Goal: Communication & Community: Answer question/provide support

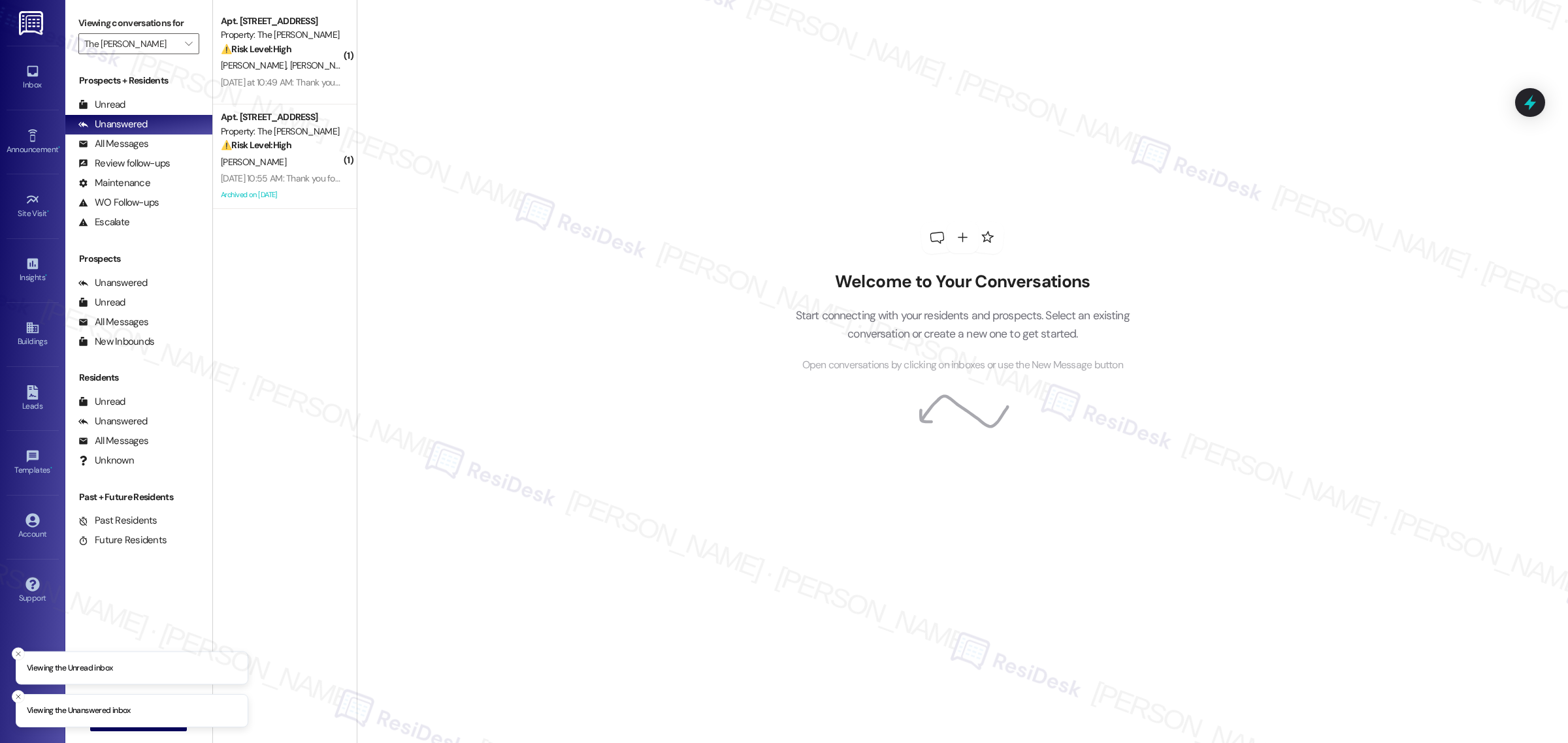
click at [732, 381] on div "Welcome to Your Conversations Start connecting with your residents and prospect…" at bounding box center [962, 371] width 1211 height 743
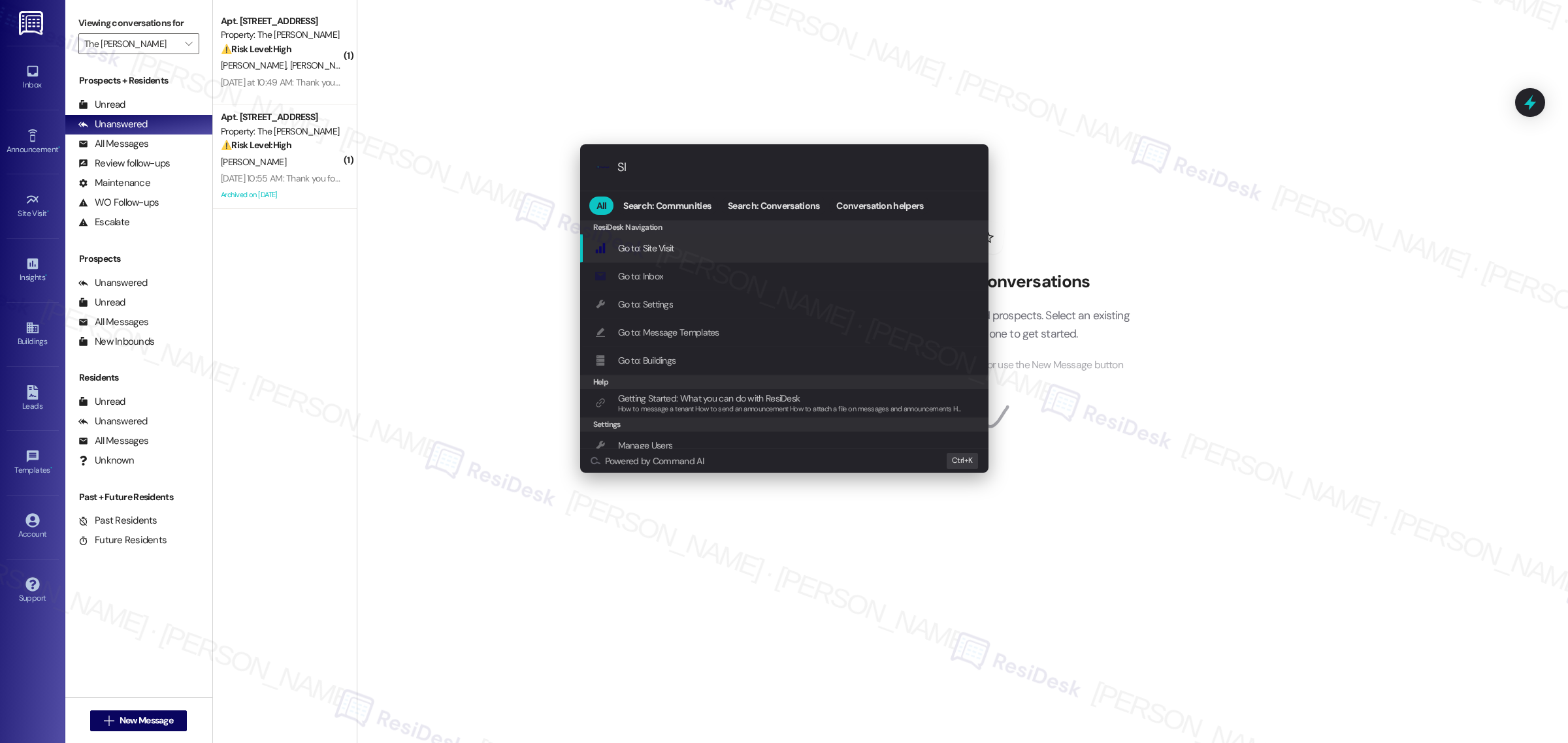
type input "Sla"
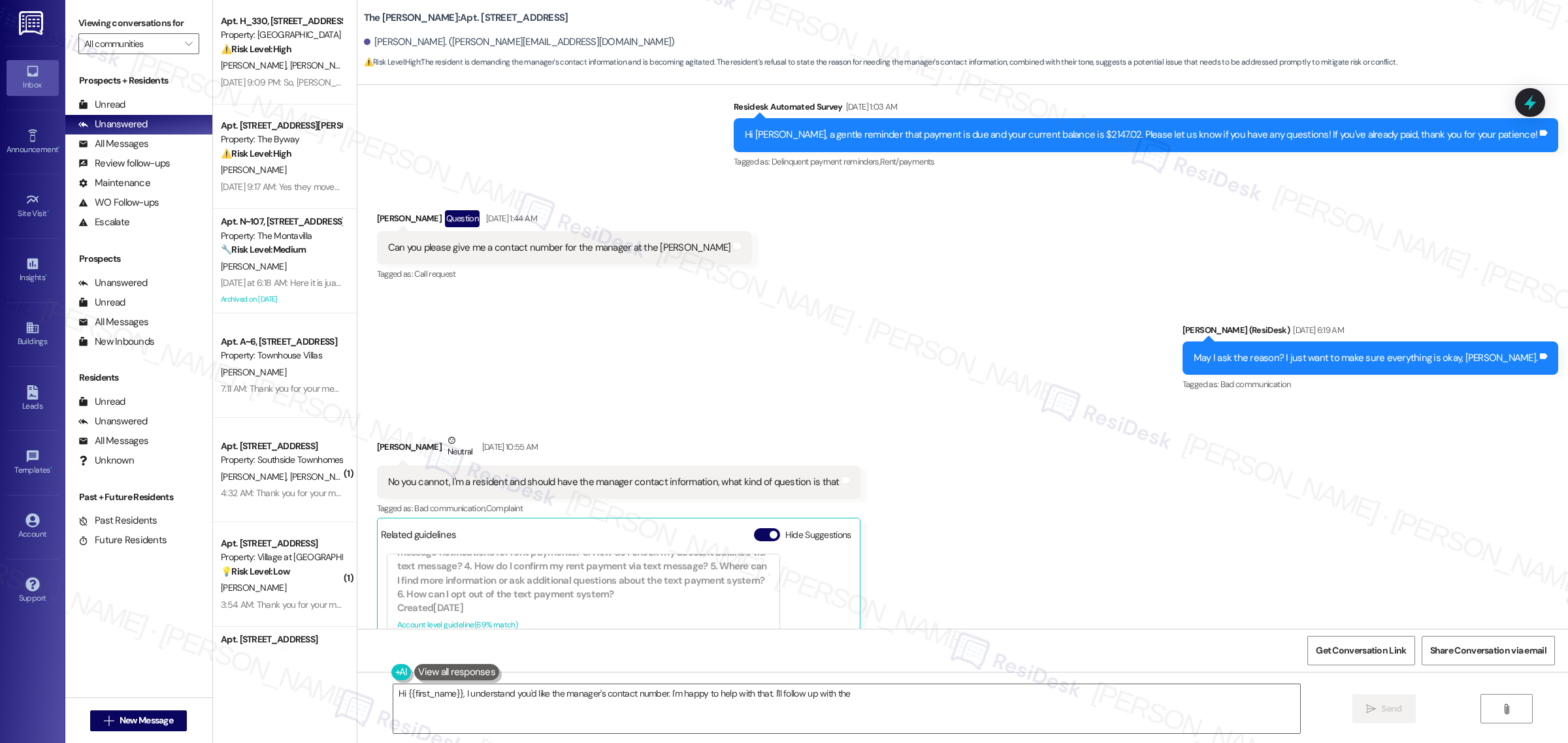
scroll to position [16508, 0]
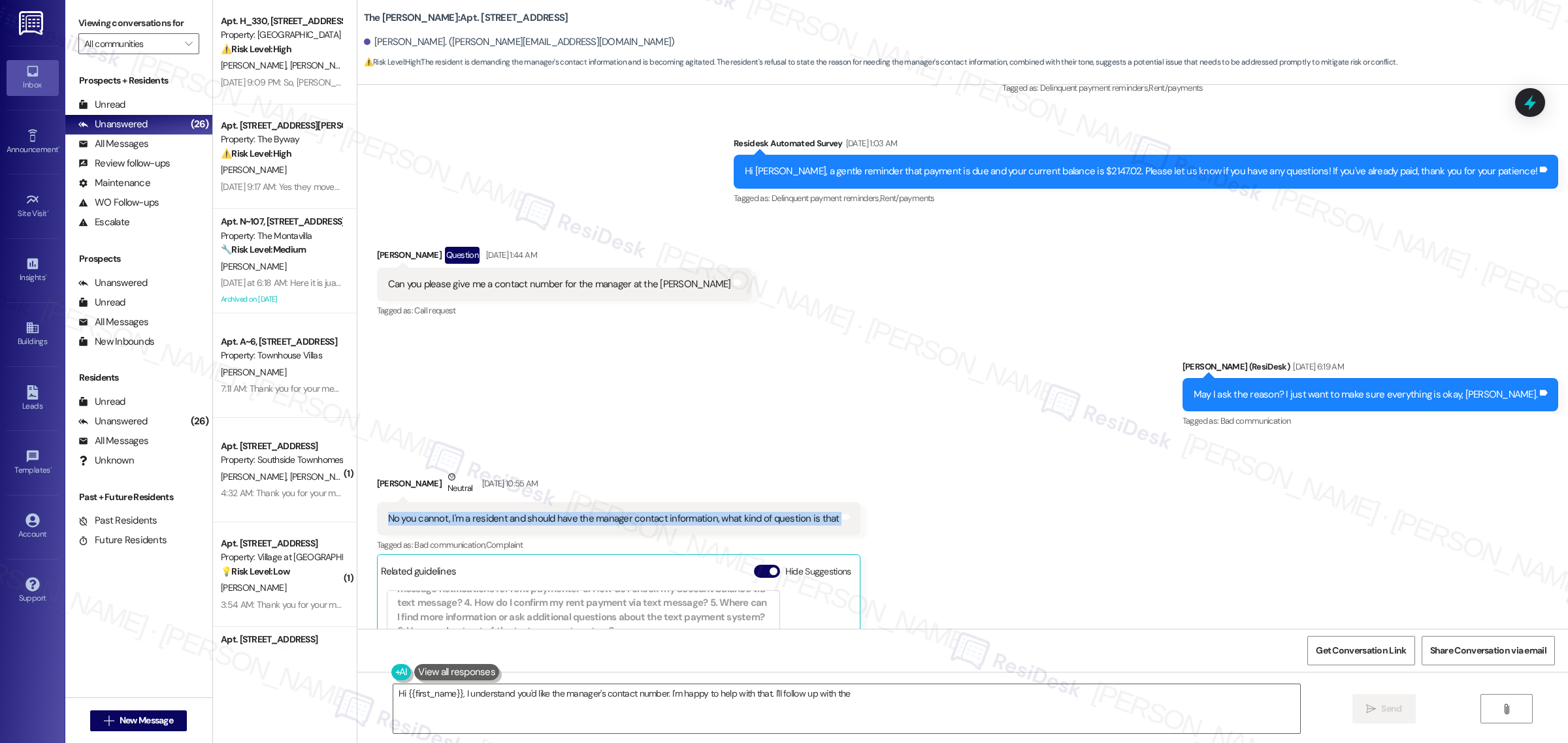
drag, startPoint x: 383, startPoint y: 508, endPoint x: 836, endPoint y: 510, distance: 453.0
click at [836, 510] on div "No you cannot, I'm a resident and should have the manager contact information, …" at bounding box center [619, 519] width 484 height 34
click at [723, 707] on textarea "Hi {{first_name}}, I understand you'd like the manager's contact number. I'm ha…" at bounding box center [847, 708] width 907 height 49
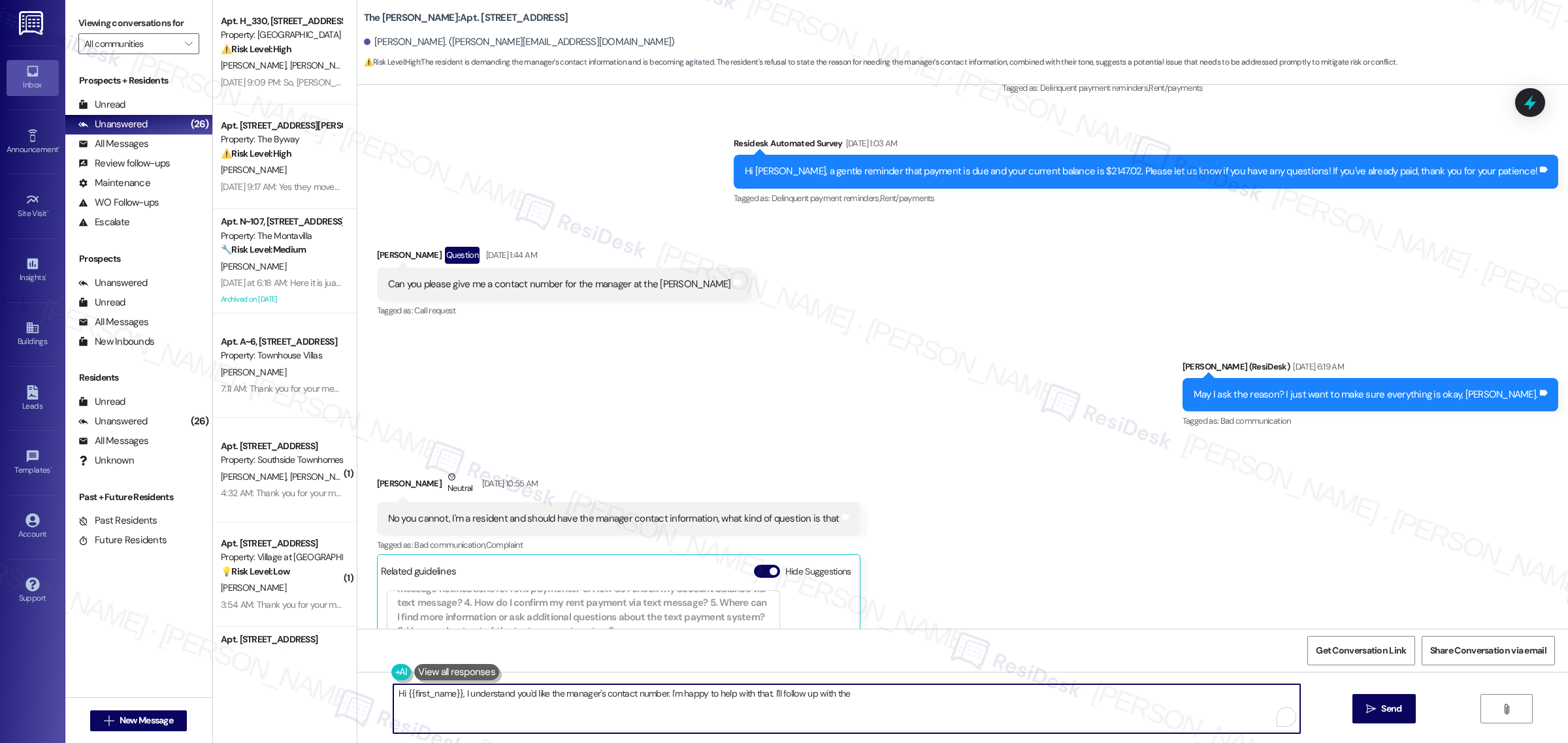
click at [1125, 693] on textarea "Hi {{first_name}}, I understand you'd like the manager's contact number. I'm ha…" at bounding box center [847, 708] width 907 height 49
paste textarea "Barry, I hope you had a great weekend! Sorry for the delay in getting back to y…"
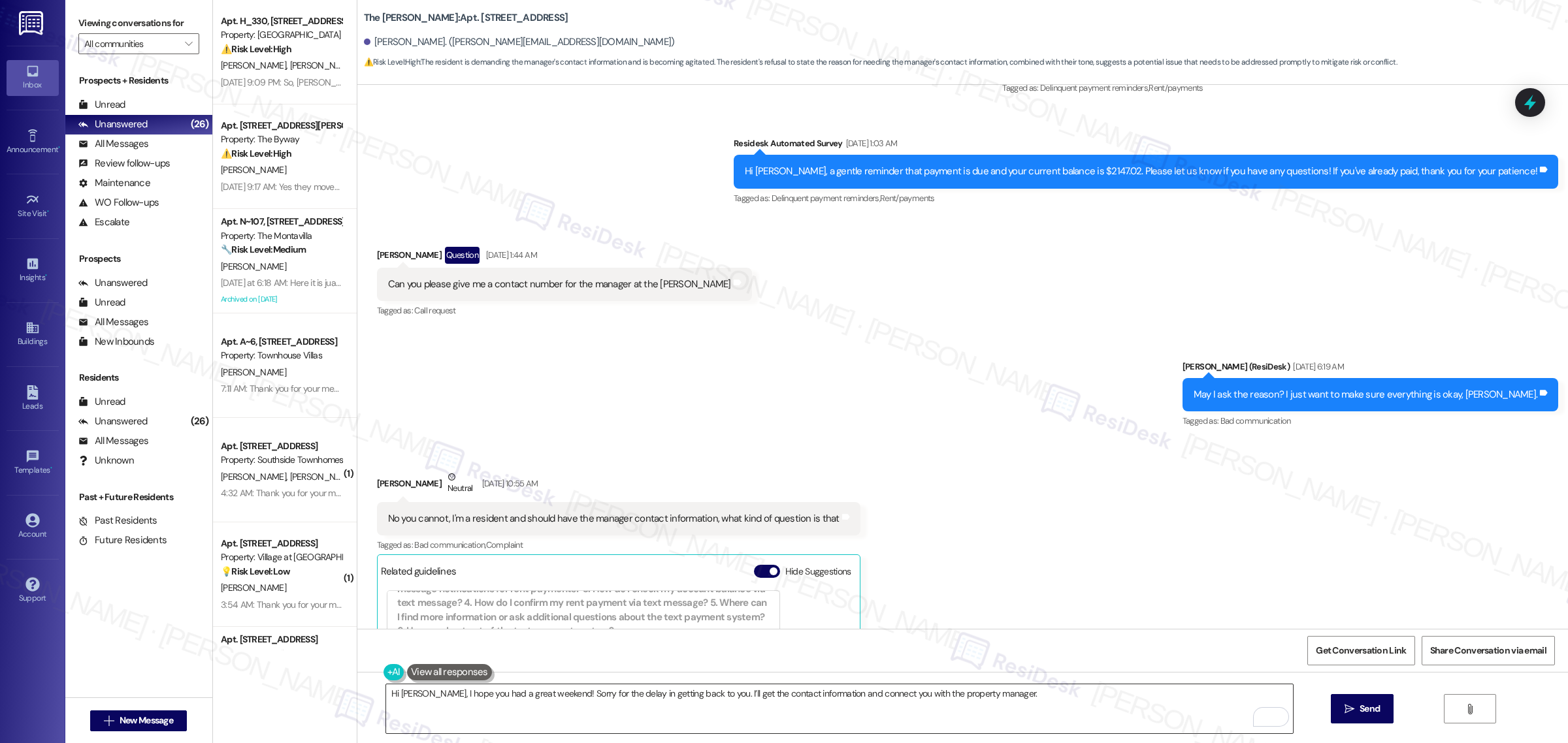
drag, startPoint x: 396, startPoint y: 693, endPoint x: 489, endPoint y: 687, distance: 93.2
click at [396, 693] on textarea "Hi Barry, I hope you had a great weekend! Sorry for the delay in getting back t…" at bounding box center [840, 708] width 907 height 49
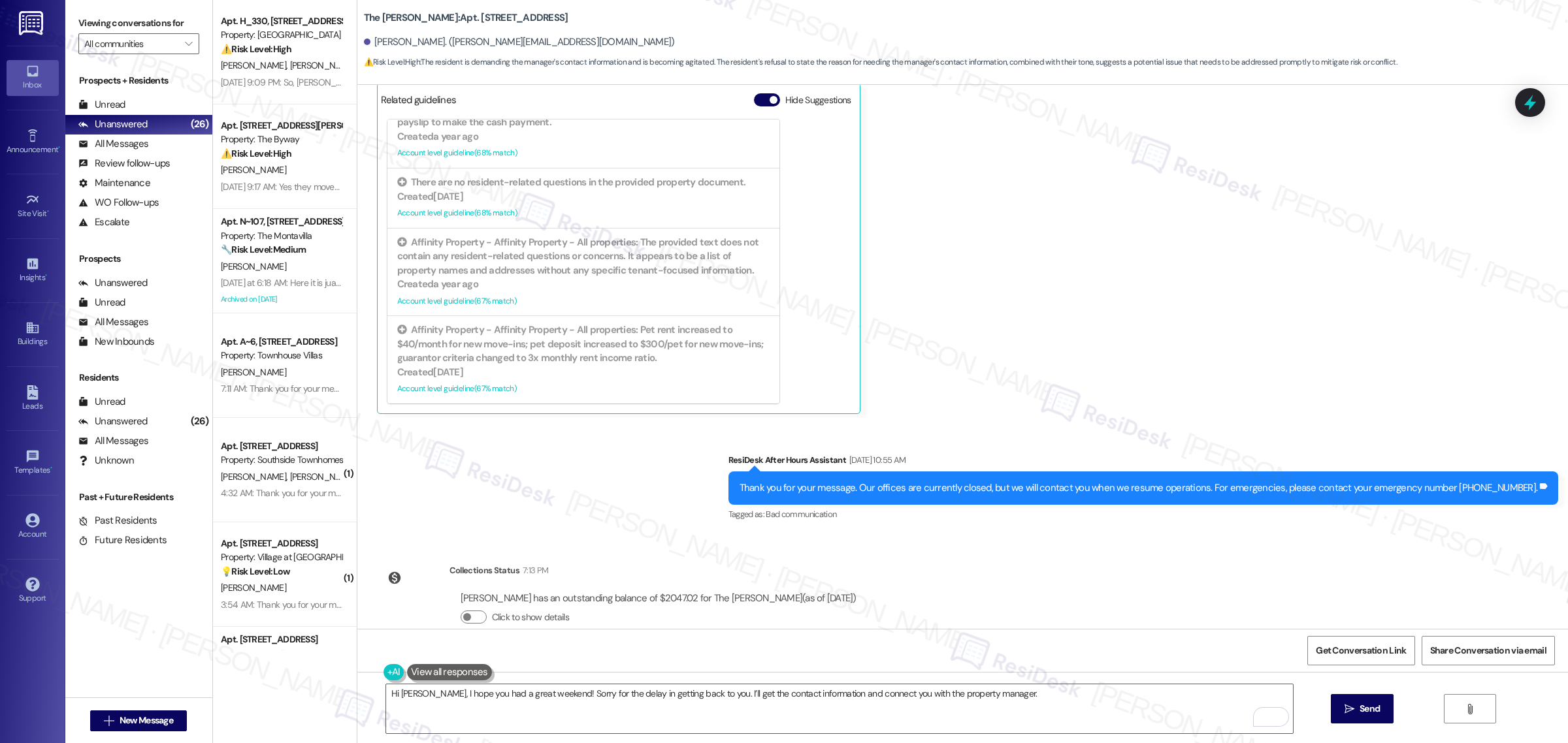
scroll to position [16998, 0]
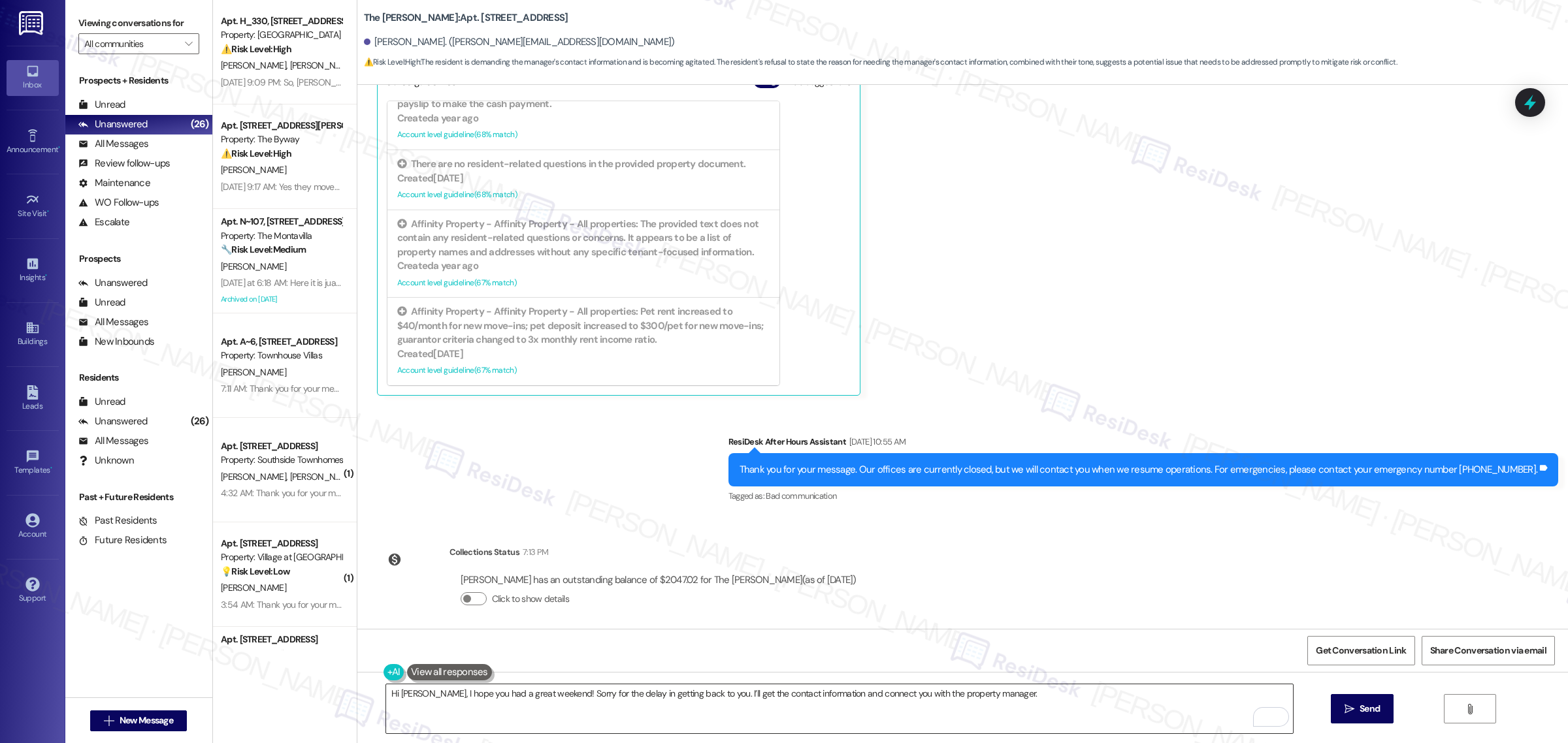
click at [1020, 690] on textarea "Hi Barry, I hope you had a great weekend! Sorry for the delay in getting back t…" at bounding box center [840, 708] width 907 height 49
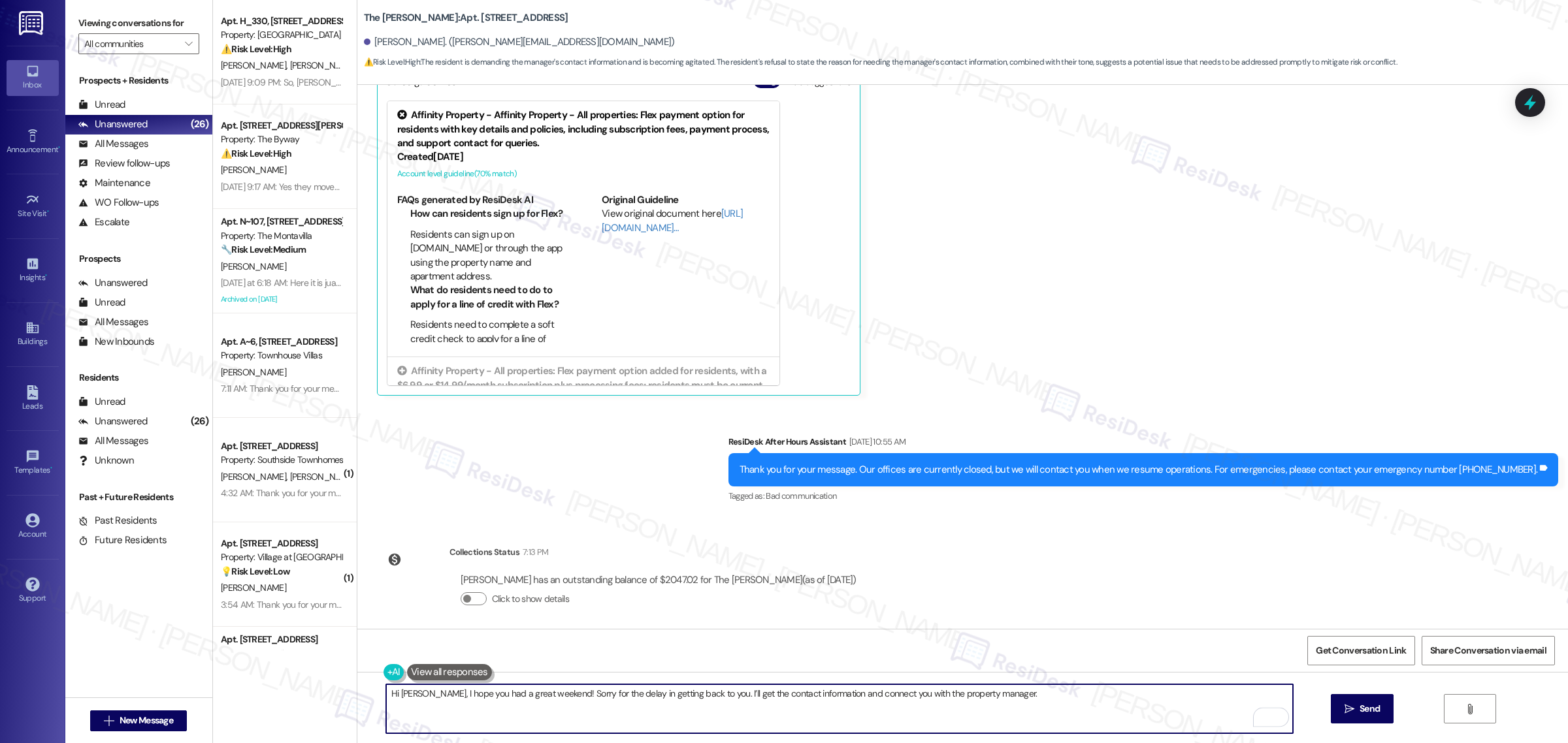
click at [396, 696] on textarea "Hi Barry, I hope you had a great weekend! Sorry for the delay in getting back t…" at bounding box center [840, 708] width 907 height 49
click at [1027, 716] on textarea "Hello Barry, I hope you had a great weekend! Sorry for the delay in getting bac…" at bounding box center [840, 708] width 907 height 49
click at [1033, 695] on textarea "Hello Barry, I hope you had a great weekend! Sorry for the delay in getting bac…" at bounding box center [840, 708] width 907 height 49
paste textarea "If you have any questions or need clarification, please feel free to reach out—…"
type textarea "Hello Barry, I hope you had a great weekend! Sorry for the delay in getting bac…"
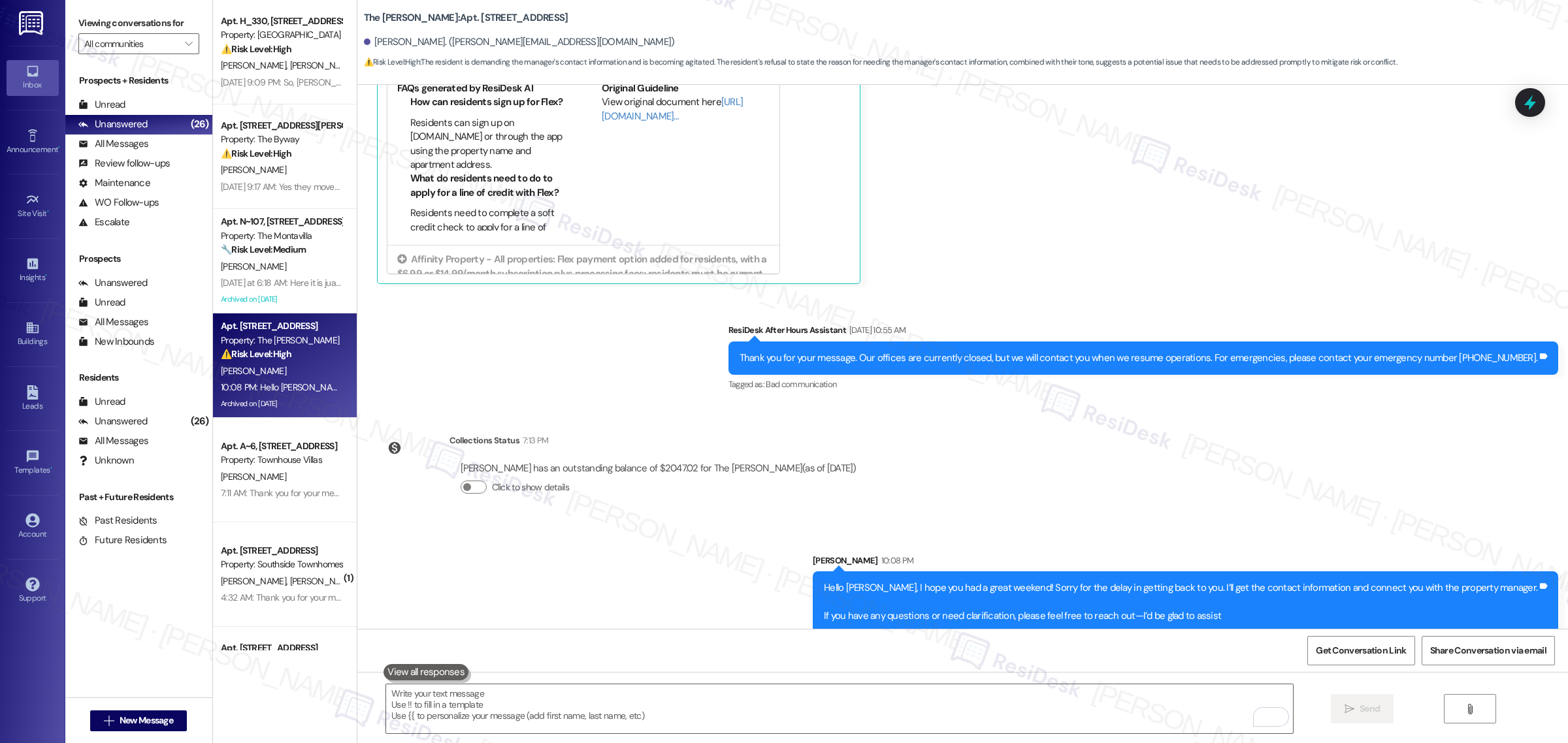
scroll to position [17116, 0]
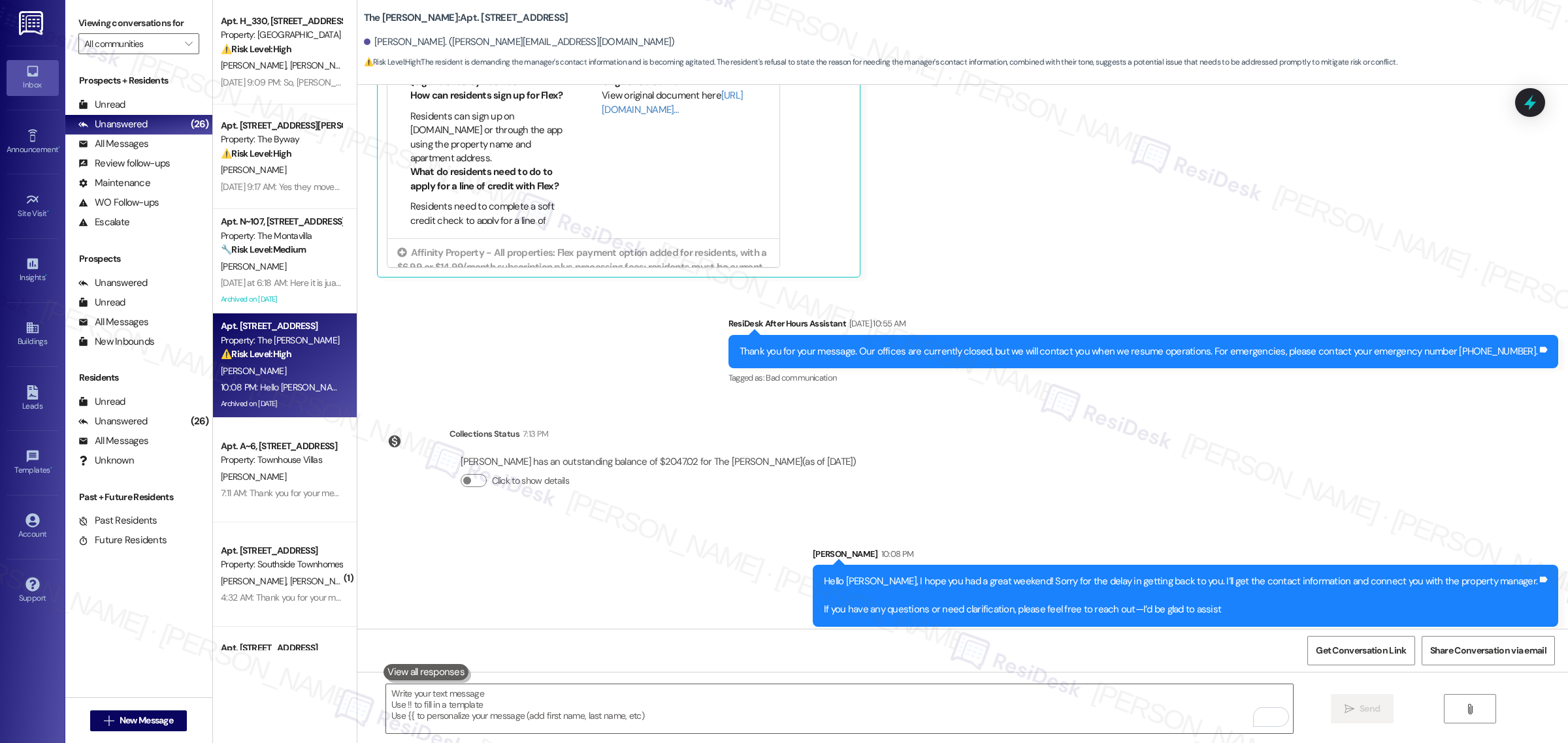
click at [1002, 266] on div "Received via SMS Barry Walker Neutral Sep 13, 2025 at 10:55 AM No you cannot, I…" at bounding box center [962, 59] width 1211 height 454
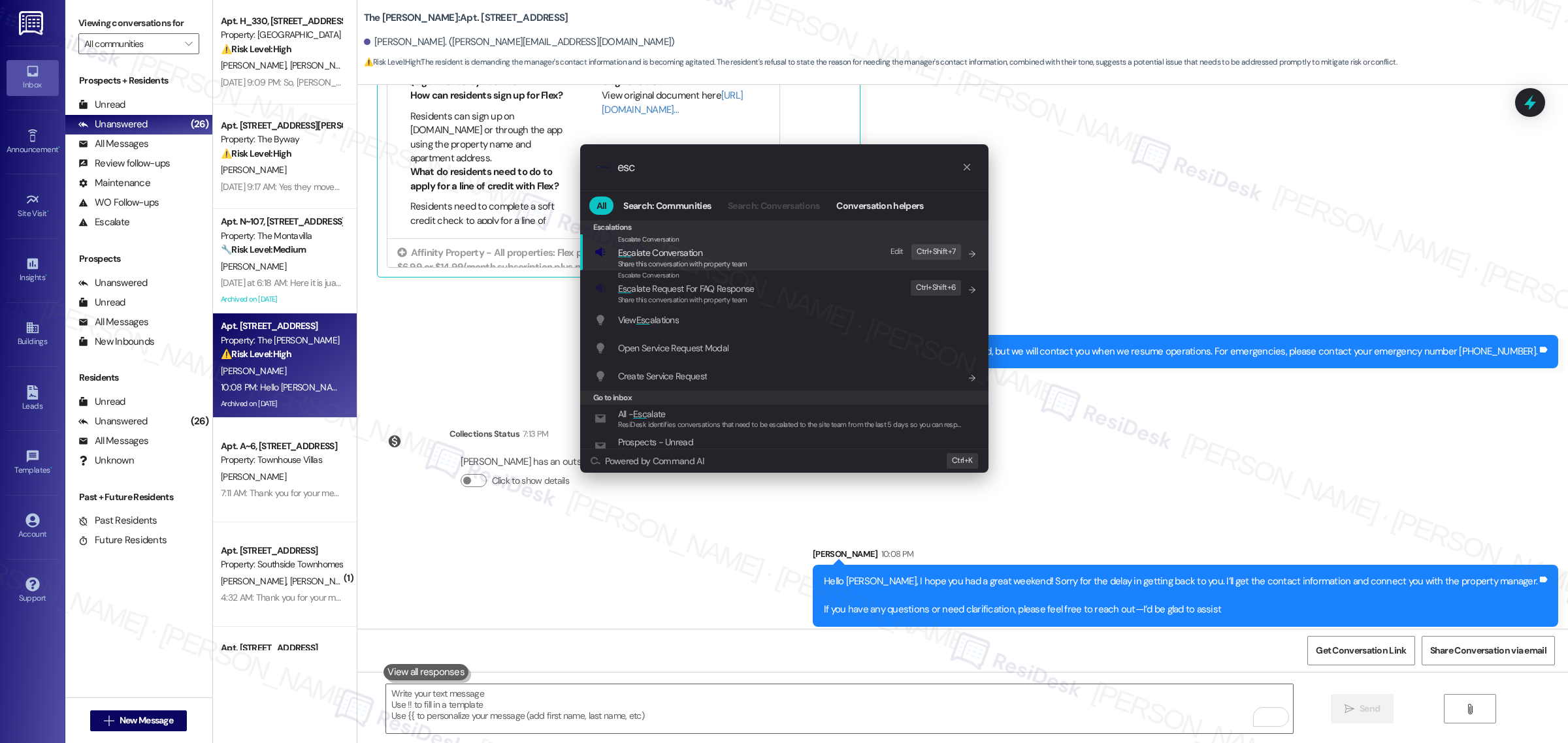
type input "esc"
click at [720, 242] on div "Escalate Conversation" at bounding box center [683, 240] width 129 height 11
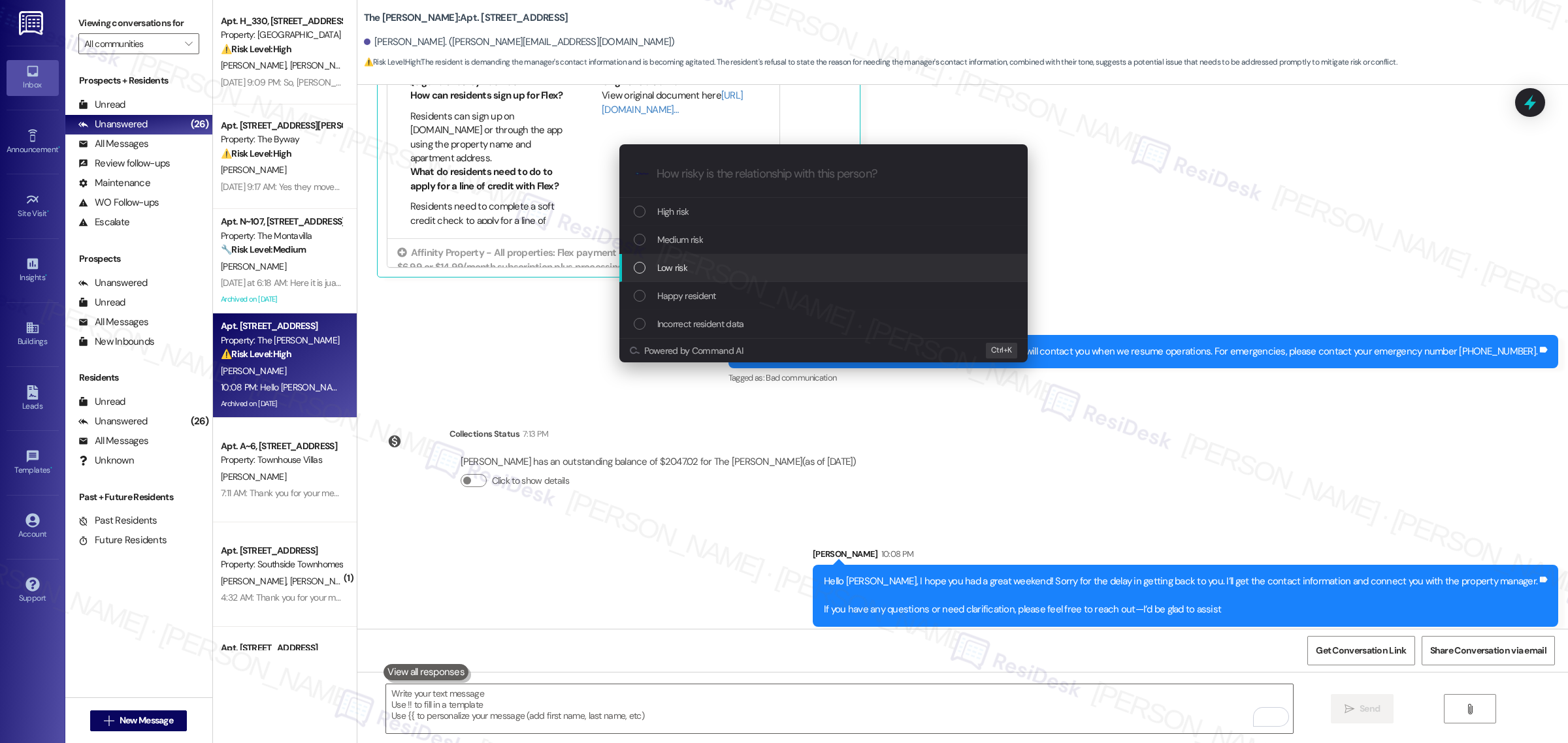
click at [710, 266] on div "Low risk" at bounding box center [824, 267] width 382 height 14
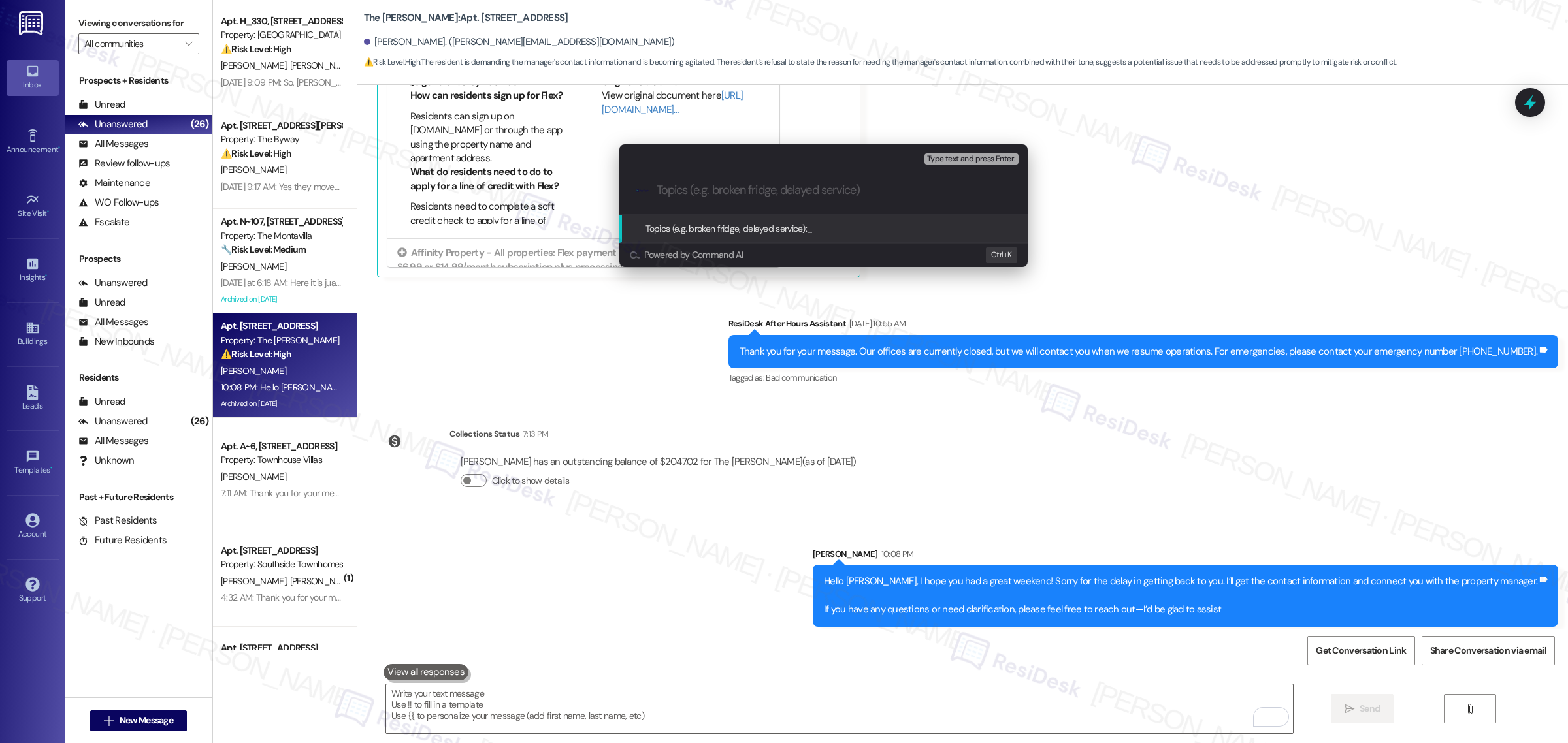
click at [749, 183] on div ".cls-1{fill:#0a055f;}.cls-2{fill:#0cc4c4;} resideskLogoBlueOrange" at bounding box center [823, 190] width 408 height 46
drag, startPoint x: 847, startPoint y: 176, endPoint x: 643, endPoint y: 196, distance: 205.0
click at [643, 196] on div ".cls-1{fill:#0a055f;}.cls-2{fill:#0cc4c4;} resideskLogoBlueOrange Manager's con…" at bounding box center [823, 190] width 408 height 46
click at [864, 183] on div ".cls-1{fill:#0a055f;}.cls-2{fill:#0cc4c4;} resideskLogoBlueOrange Manager's con…" at bounding box center [823, 190] width 408 height 46
click at [805, 180] on div ".cls-1{fill:#0a055f;}.cls-2{fill:#0cc4c4;} resideskLogoBlueOrange Manager's con…" at bounding box center [823, 190] width 408 height 46
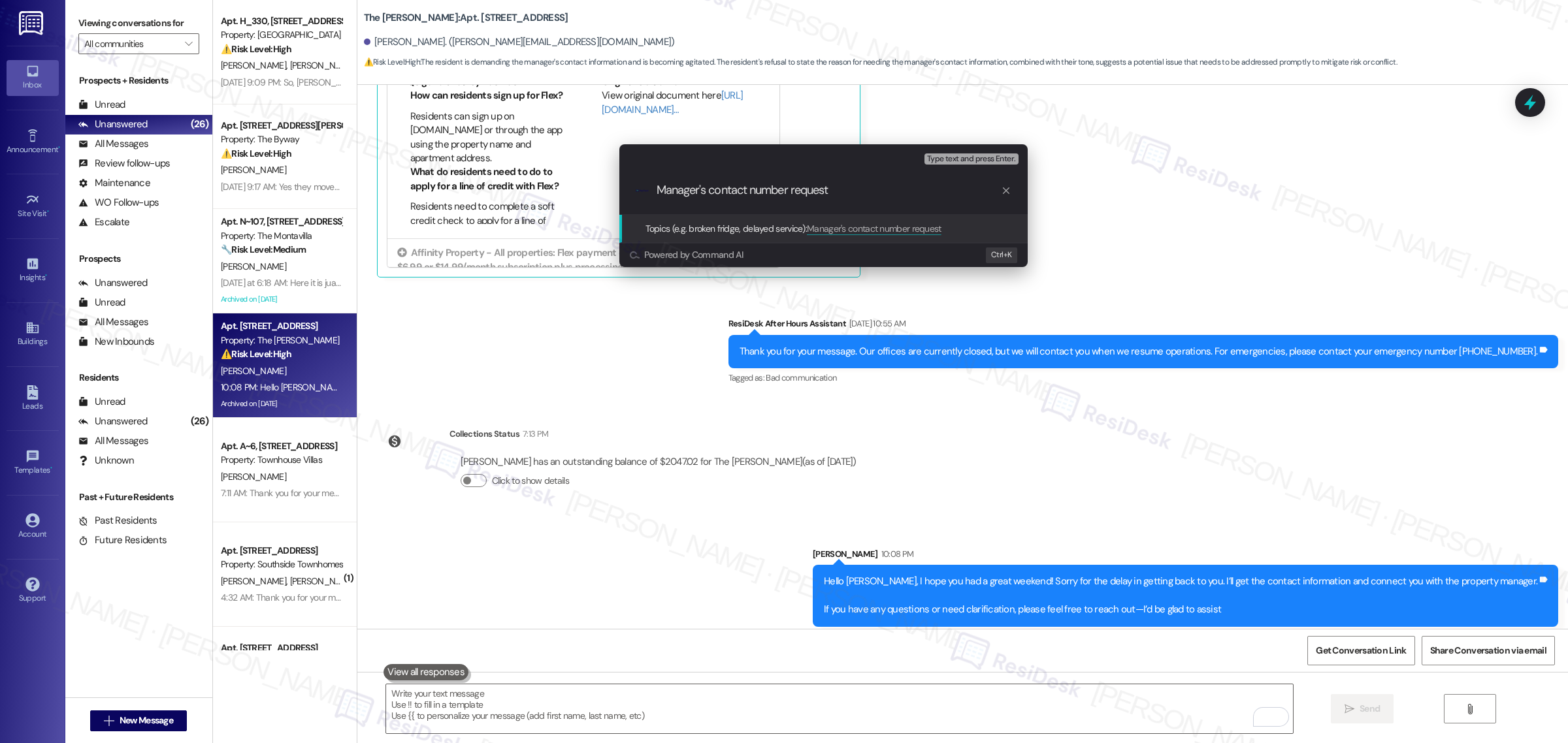
click at [949, 155] on span "Type text and press Enter." at bounding box center [972, 159] width 89 height 9
click at [533, 361] on div "Escalate Conversation Low risk Topics (e.g. broken fridge, delayed service) Any…" at bounding box center [784, 371] width 1568 height 743
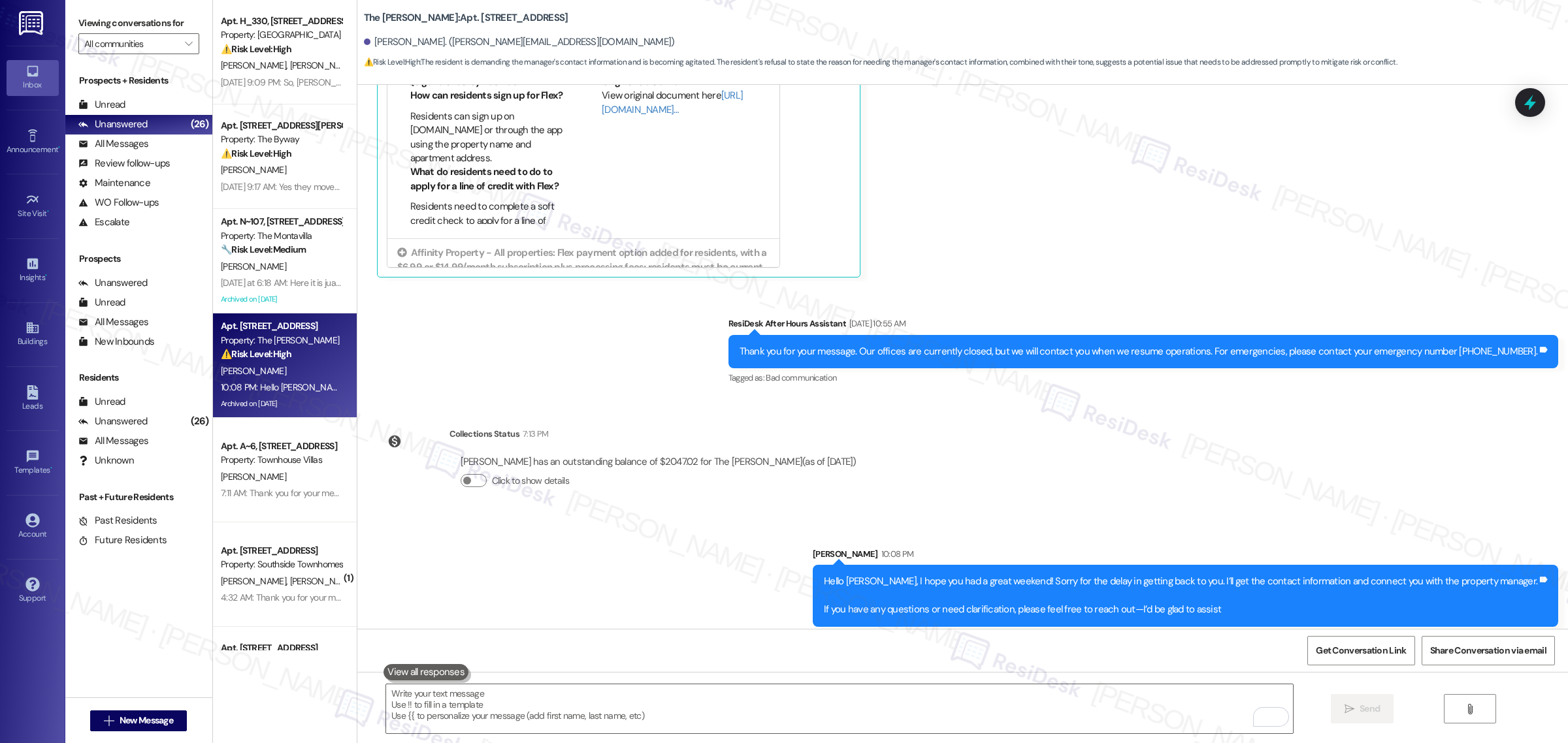
click at [987, 437] on div "Survey, sent via SMS Residesk Automated Survey Jul 21, 2023 at 1:18 AM Hi Barry…" at bounding box center [962, 357] width 1211 height 544
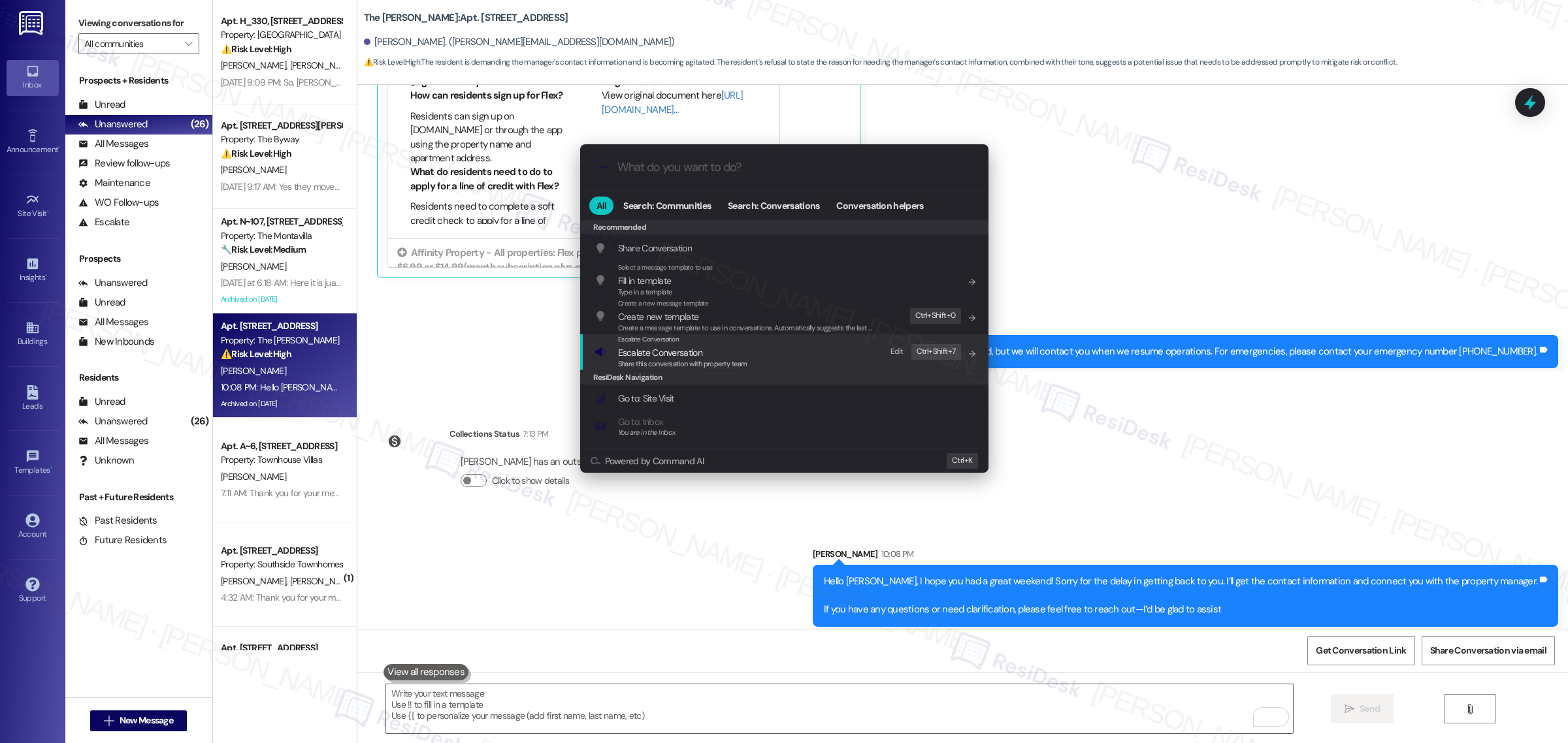
click at [680, 343] on div "Escalate Conversation" at bounding box center [683, 340] width 129 height 11
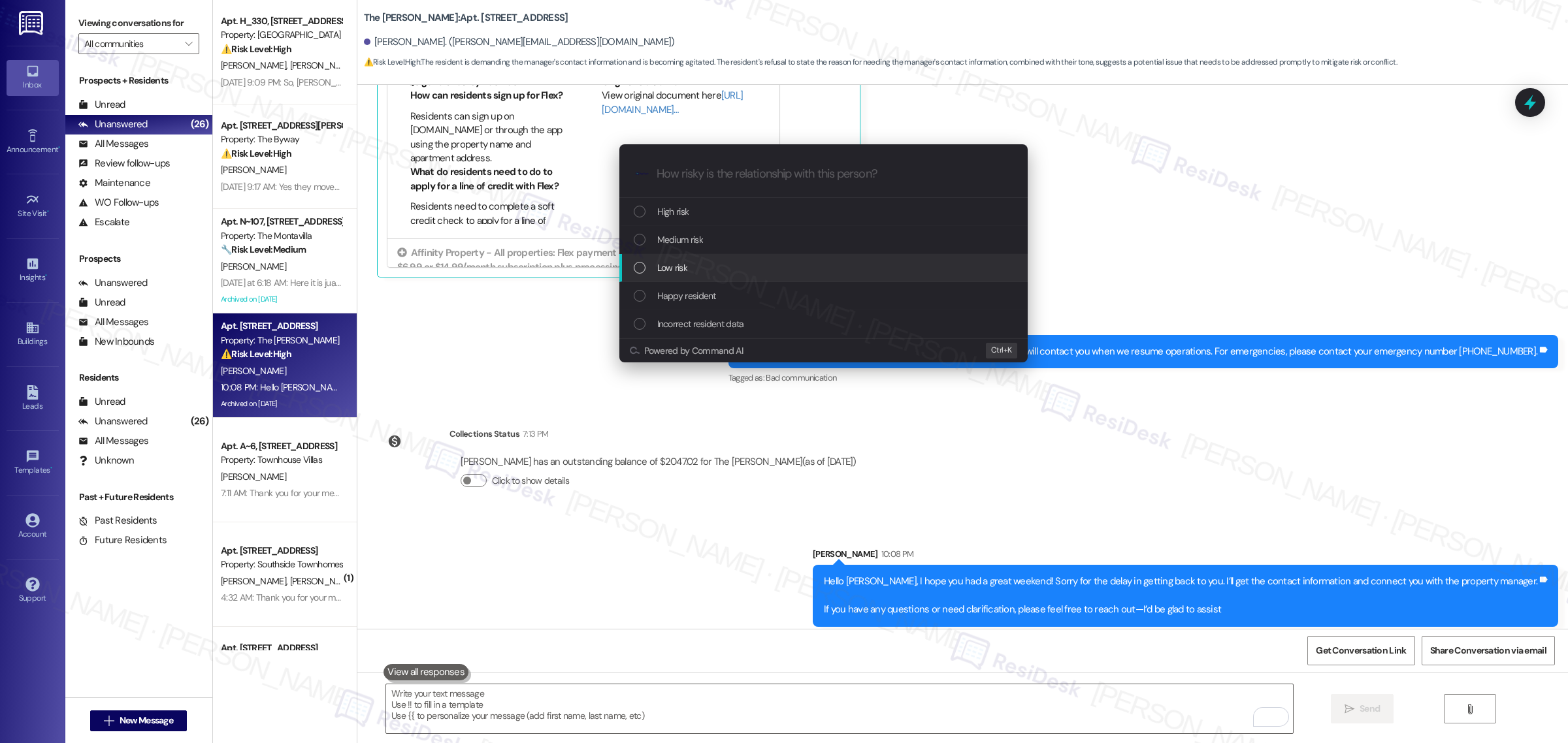
click at [689, 261] on div "Low risk" at bounding box center [824, 267] width 382 height 14
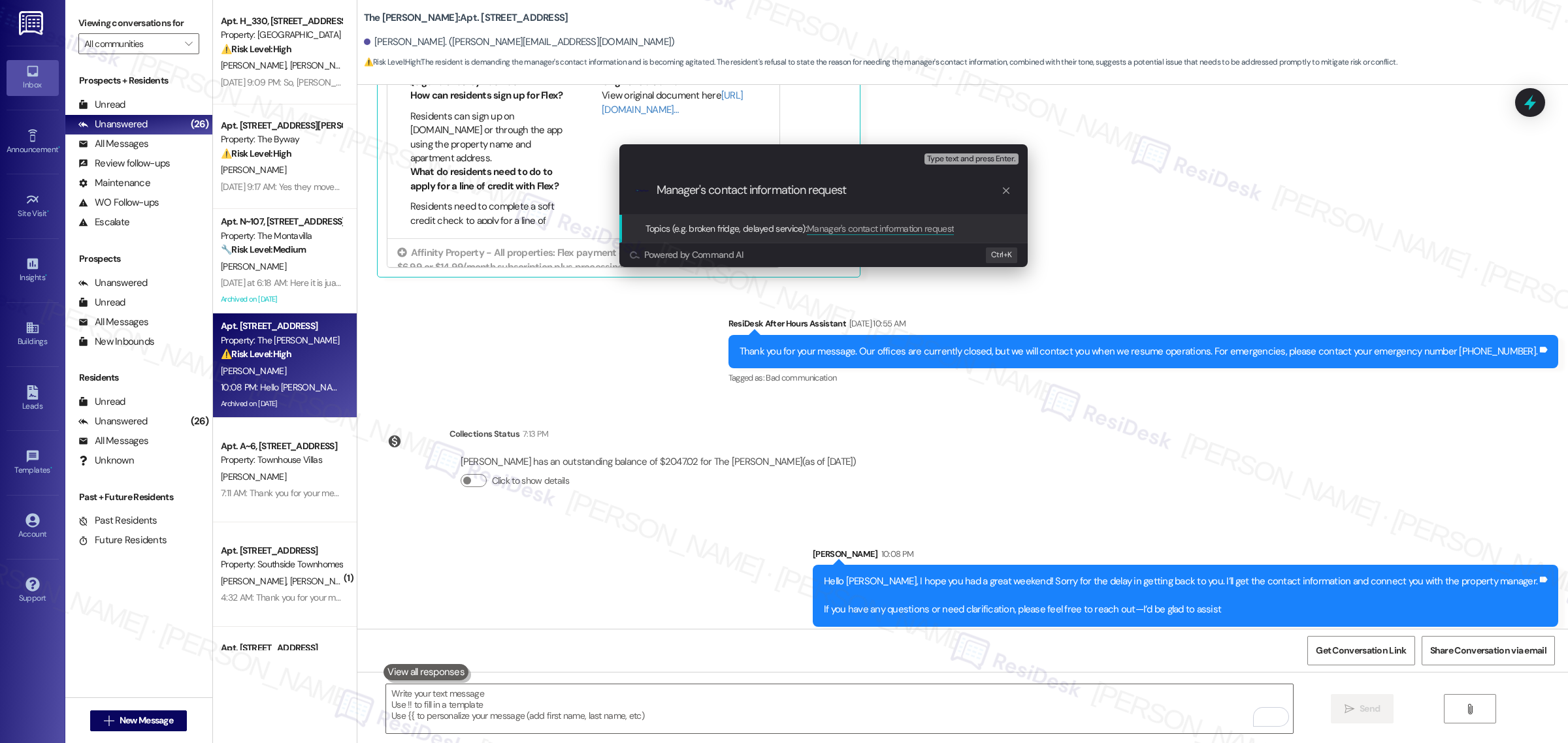
type input "Manager's contact information request"
click at [931, 207] on div ".cls-1{fill:#0a055f;}.cls-2{fill:#0cc4c4;} resideskLogoBlueOrange Manager's con…" at bounding box center [823, 190] width 408 height 46
click at [818, 193] on input "Manager's contact information request" at bounding box center [828, 190] width 345 height 13
click at [830, 221] on div "Topics (e.g. broken fridge, delayed service): Manager's contact information req…" at bounding box center [823, 229] width 408 height 28
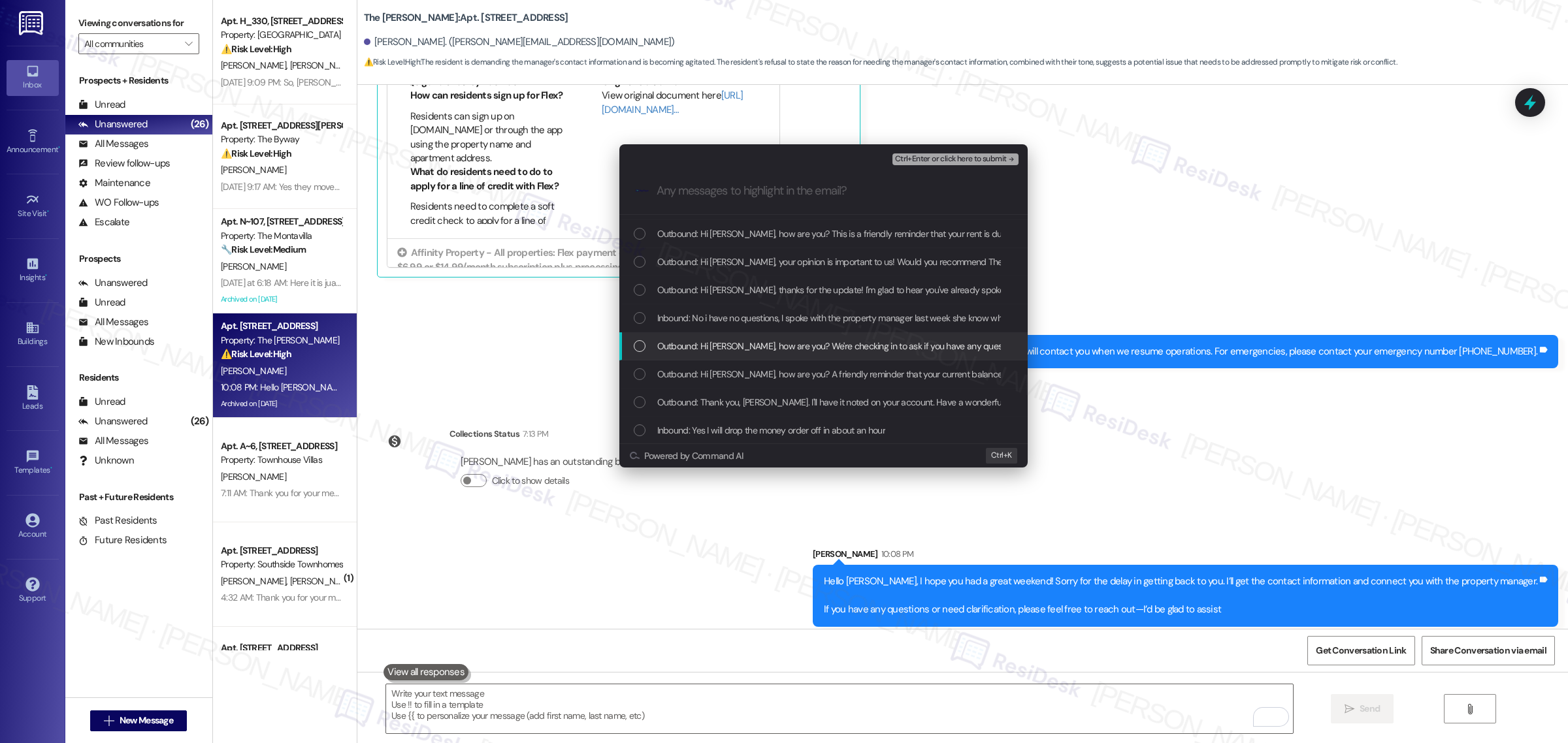
scroll to position [81, 0]
click at [632, 282] on div "Outbound: Hi Barry, a gentle reminder that payment is due and your current bala…" at bounding box center [823, 288] width 408 height 28
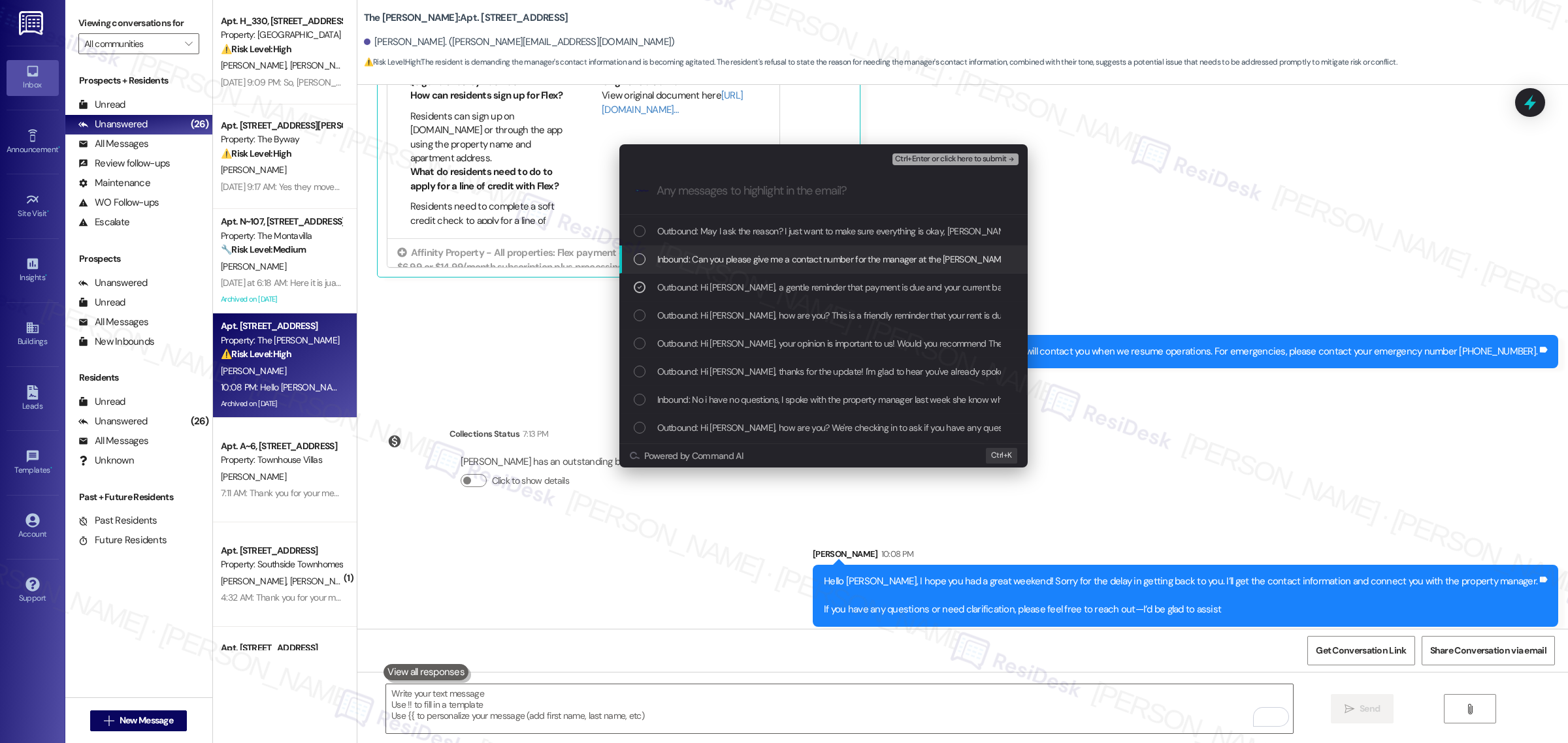
click at [640, 252] on div "Inbound: Can you please give me a contact number for the manager at the Morgan" at bounding box center [824, 259] width 382 height 14
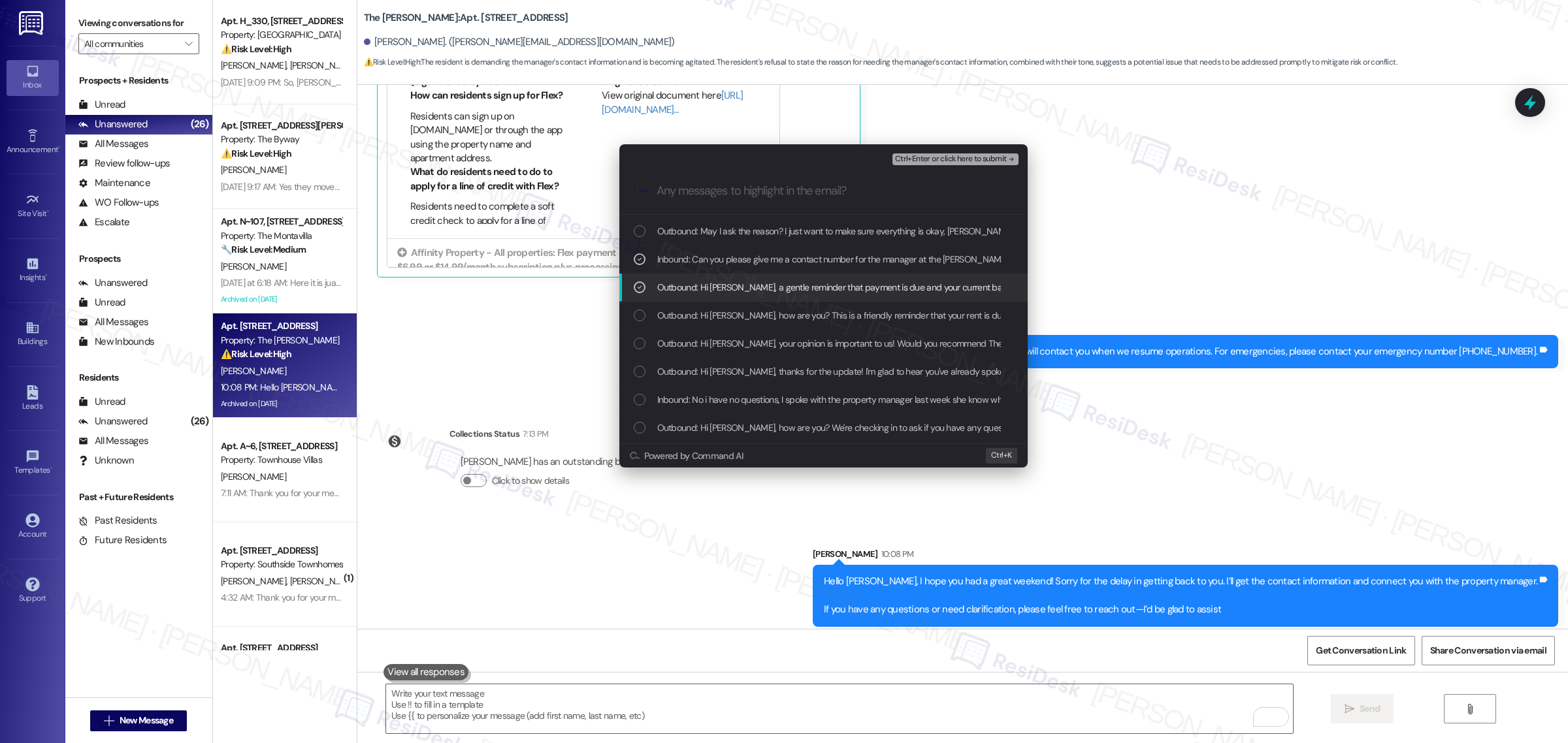
scroll to position [0, 0]
click at [643, 311] on div "List of options" at bounding box center [639, 313] width 12 height 12
click at [641, 279] on div "List of options" at bounding box center [639, 284] width 12 height 12
click at [641, 252] on div "List of options" at bounding box center [639, 256] width 12 height 12
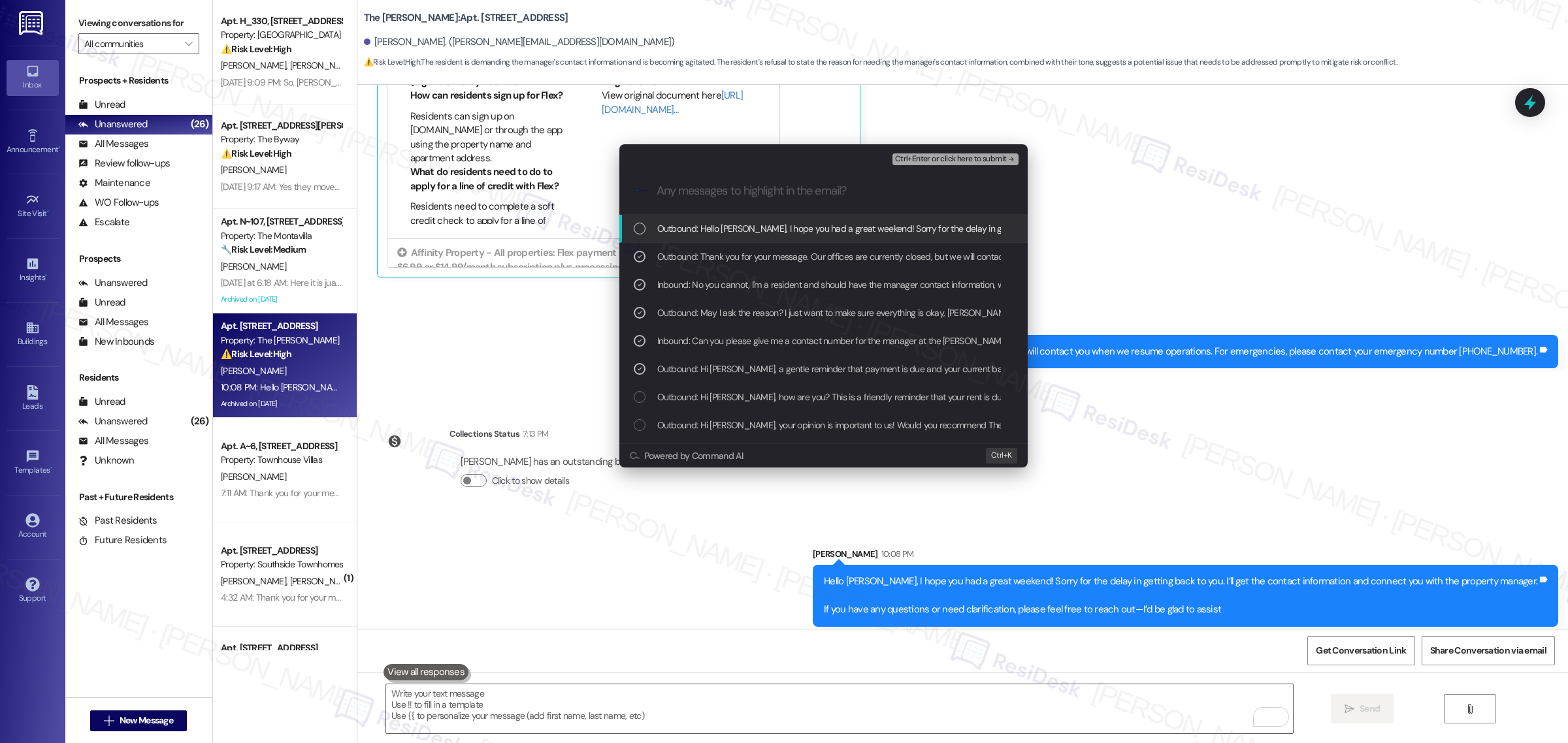
click at [644, 234] on div "List of options" at bounding box center [639, 228] width 12 height 12
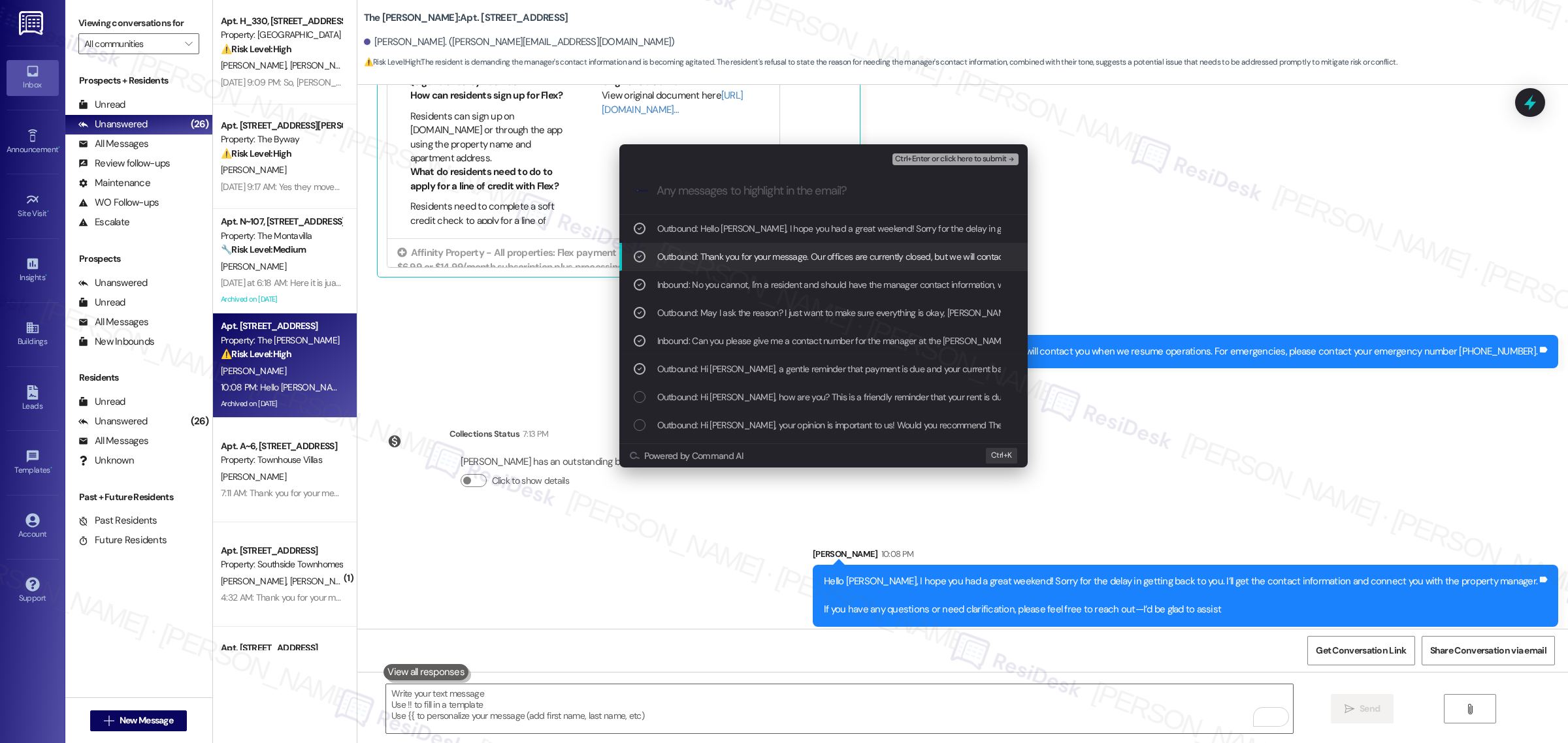
click at [977, 157] on span "Ctrl+Enter or click here to submit" at bounding box center [951, 159] width 112 height 9
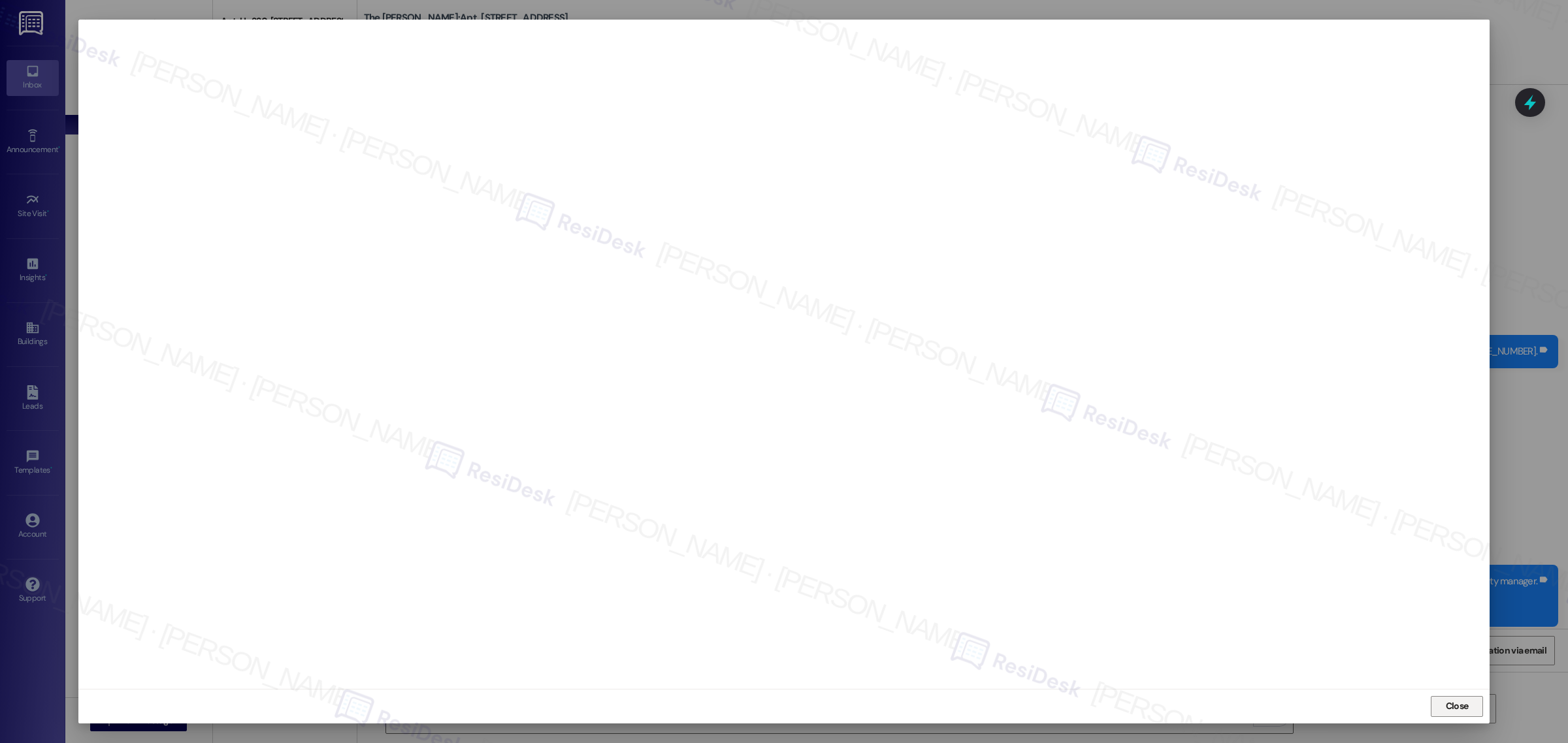
click at [1478, 710] on button "Close" at bounding box center [1456, 707] width 52 height 21
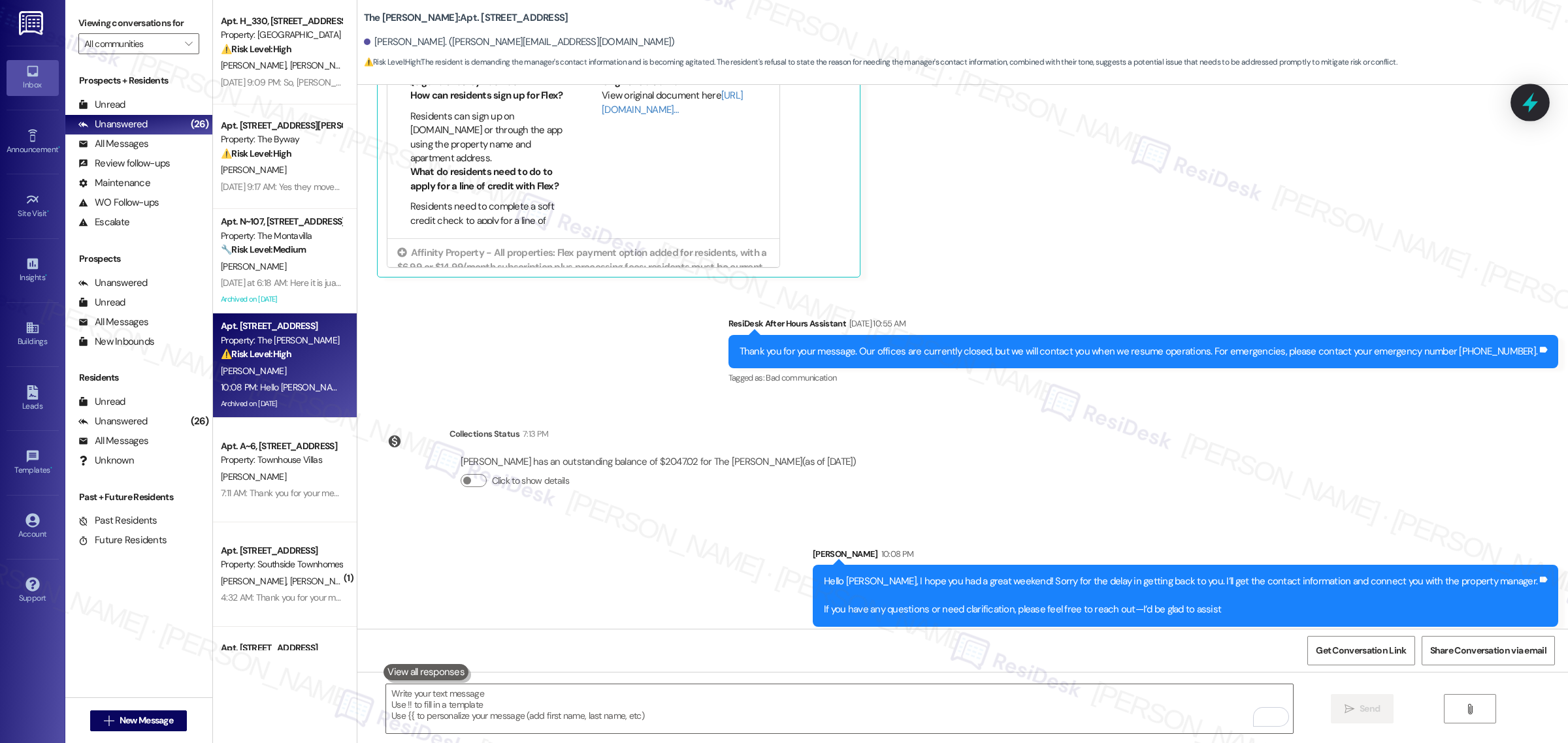
click at [1530, 96] on icon at bounding box center [1530, 102] width 22 height 22
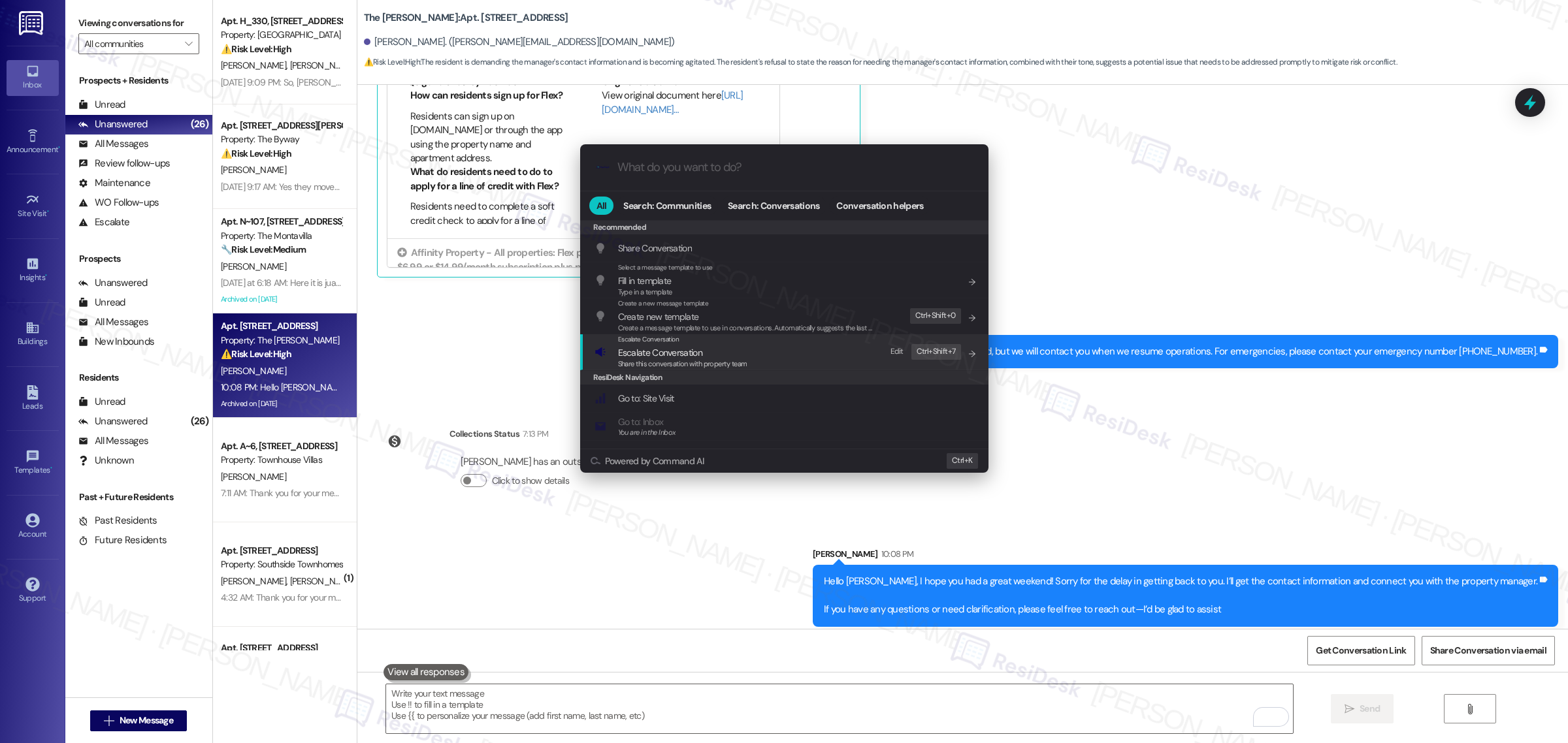
click at [703, 364] on span "Share this conversation with property team" at bounding box center [683, 364] width 129 height 9
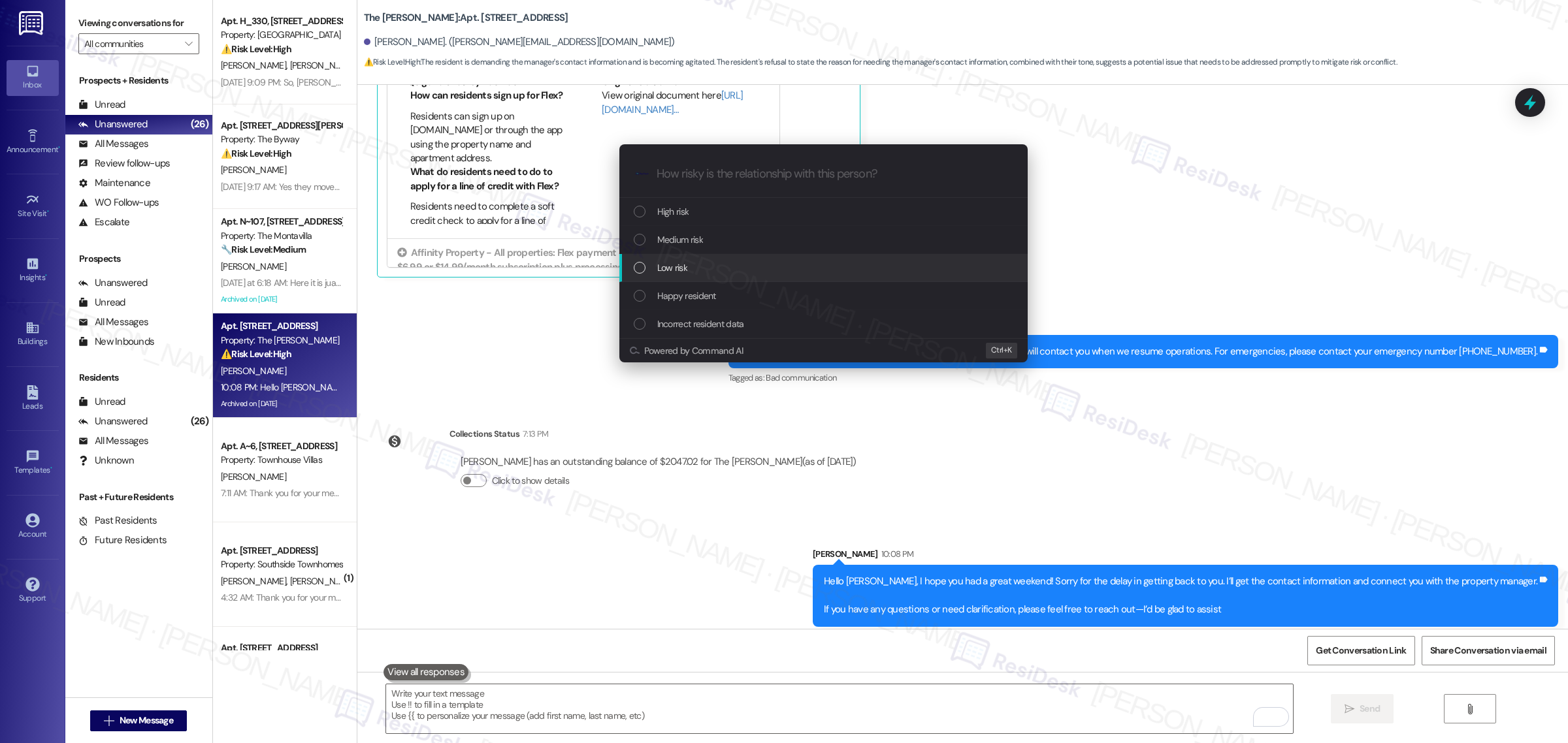
click at [675, 257] on div "Low risk" at bounding box center [823, 268] width 408 height 28
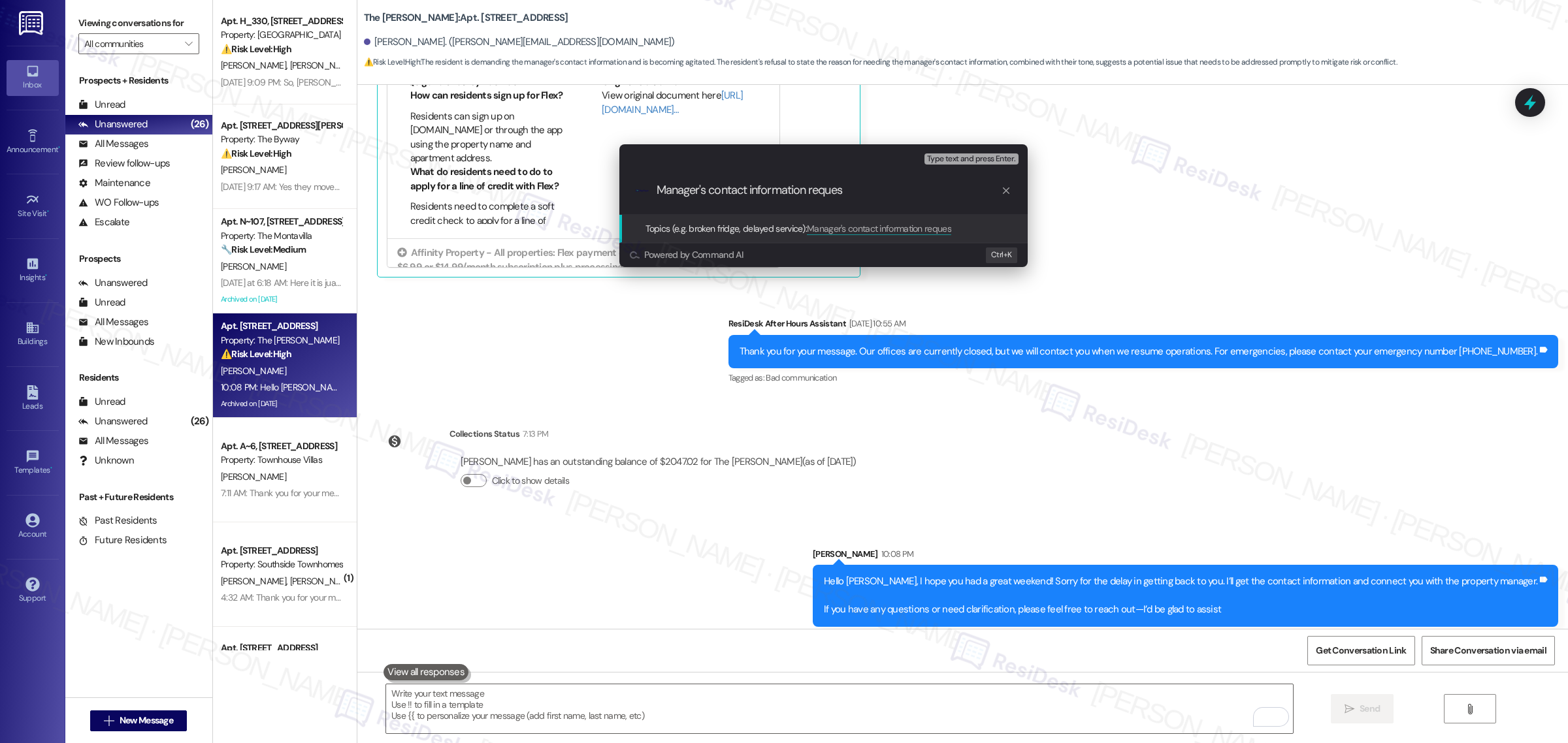
type input "Manager's contact information request"
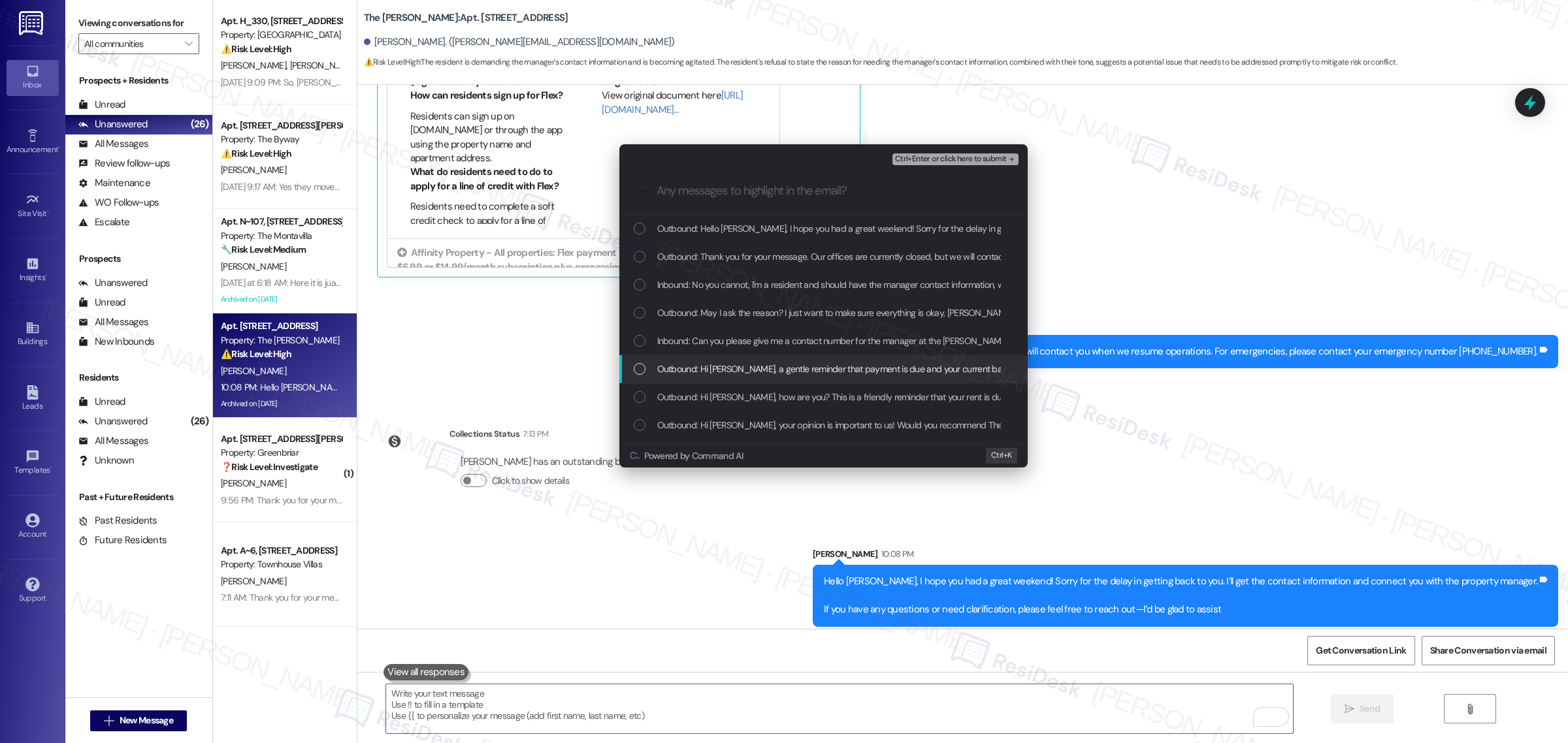
click at [702, 366] on span "Outbound: Hi Barry, a gentle reminder that payment is due and your current bala…" at bounding box center [1044, 369] width 774 height 14
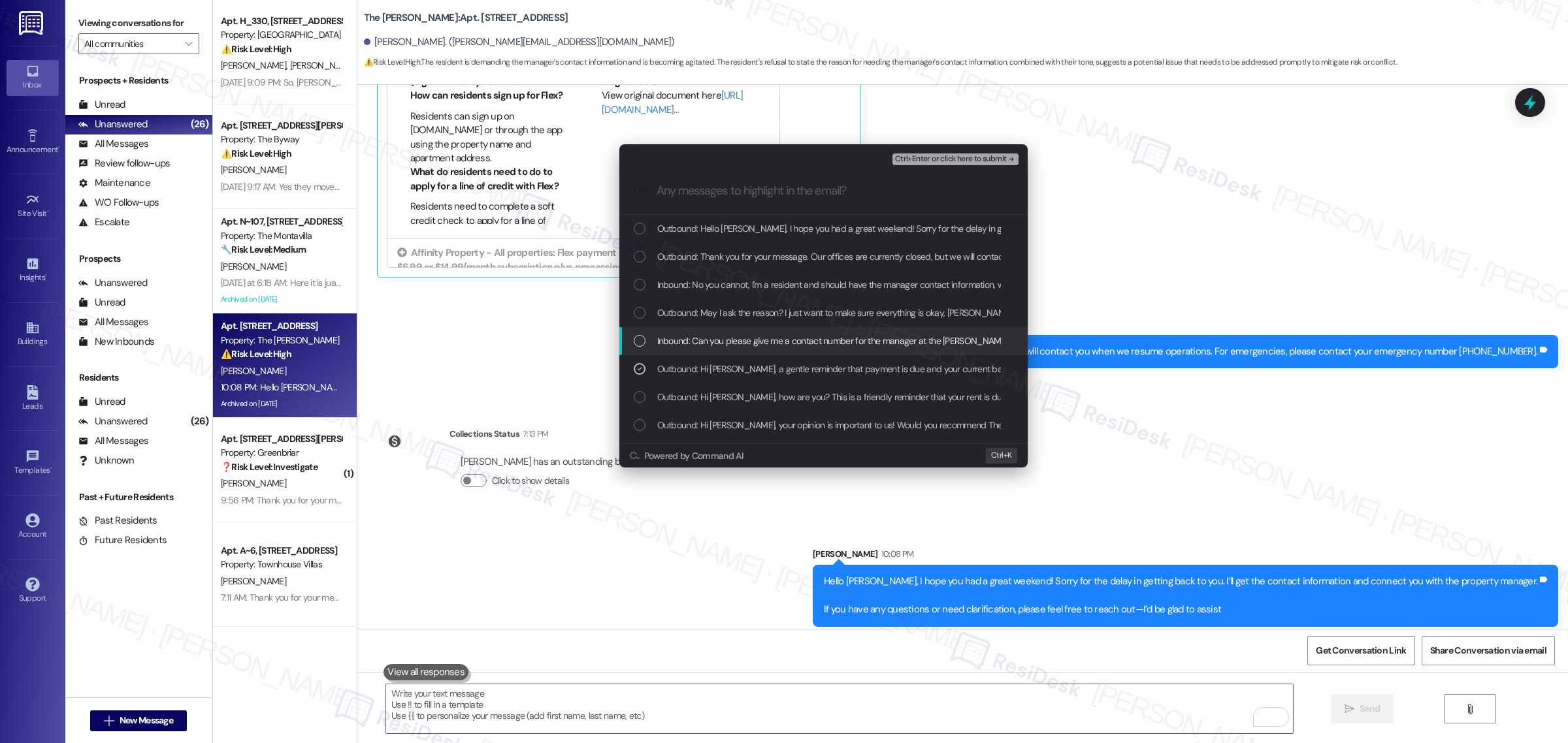
click at [648, 350] on div "Inbound: Can you please give me a contact number for the manager at the Morgan" at bounding box center [823, 341] width 408 height 28
click at [644, 306] on div "Outbound: May I ask the reason? I just want to make sure everything is okay, Ba…" at bounding box center [824, 313] width 382 height 14
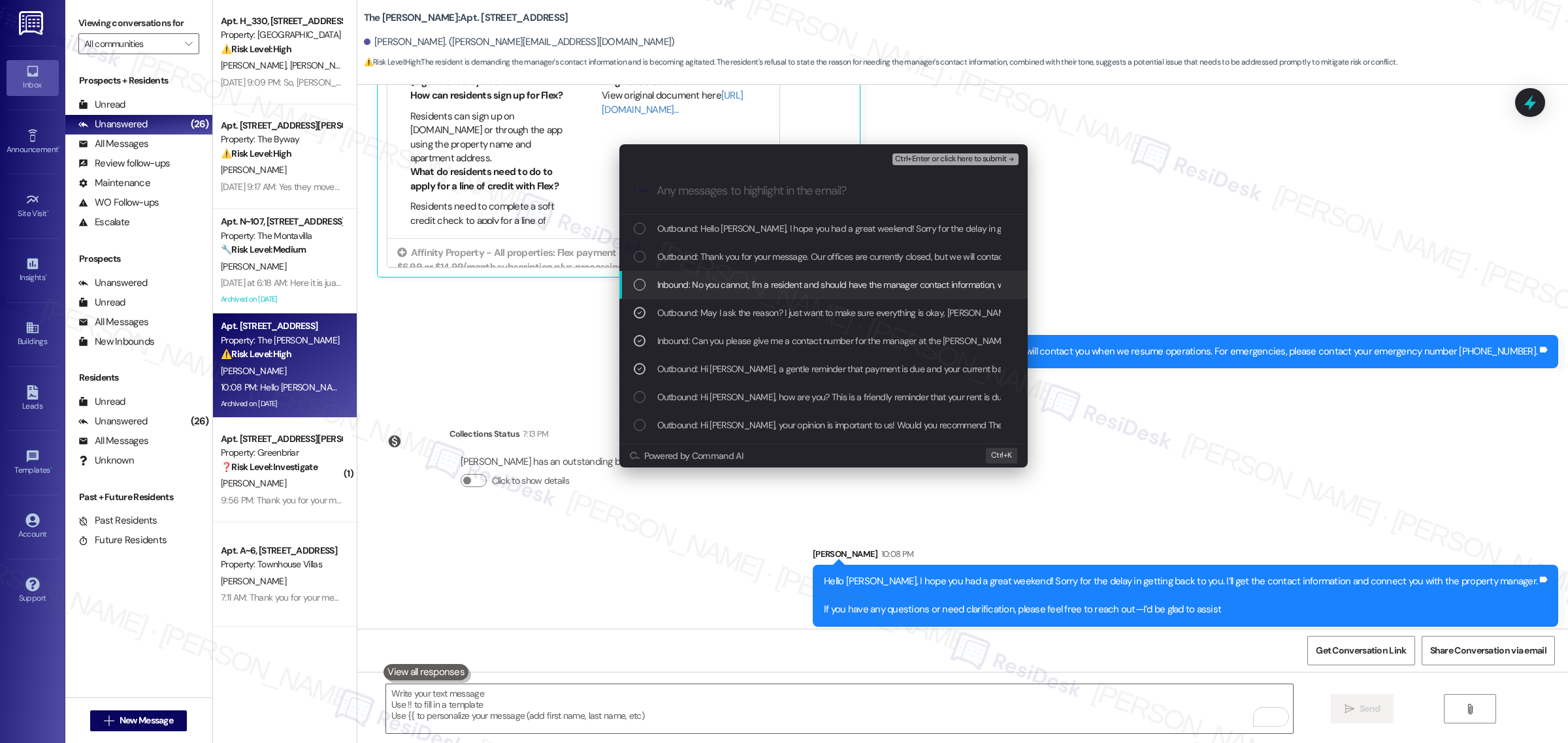
click at [644, 276] on div "Inbound: No you cannot, I'm a resident and should have the manager contact info…" at bounding box center [823, 285] width 408 height 28
click at [647, 252] on div "Outbound: Thank you for your message. Our offices are currently closed, but we …" at bounding box center [824, 257] width 382 height 14
click at [648, 233] on div "Outbound: Hello Barry, I hope you had a great weekend! Sorry for the delay in g…" at bounding box center [824, 228] width 382 height 14
click at [972, 160] on span "Ctrl+Enter or click here to submit" at bounding box center [951, 159] width 112 height 9
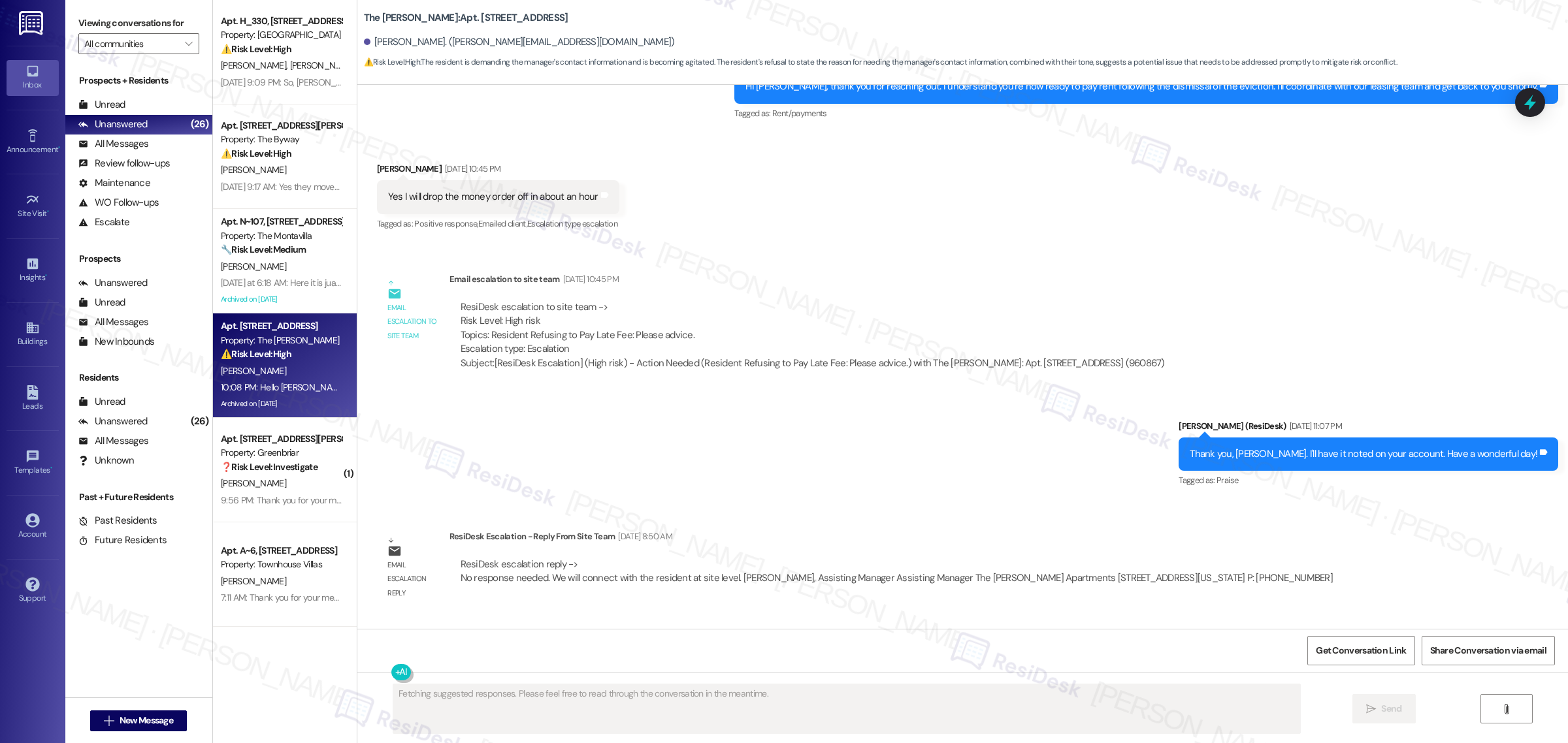
scroll to position [16767, 0]
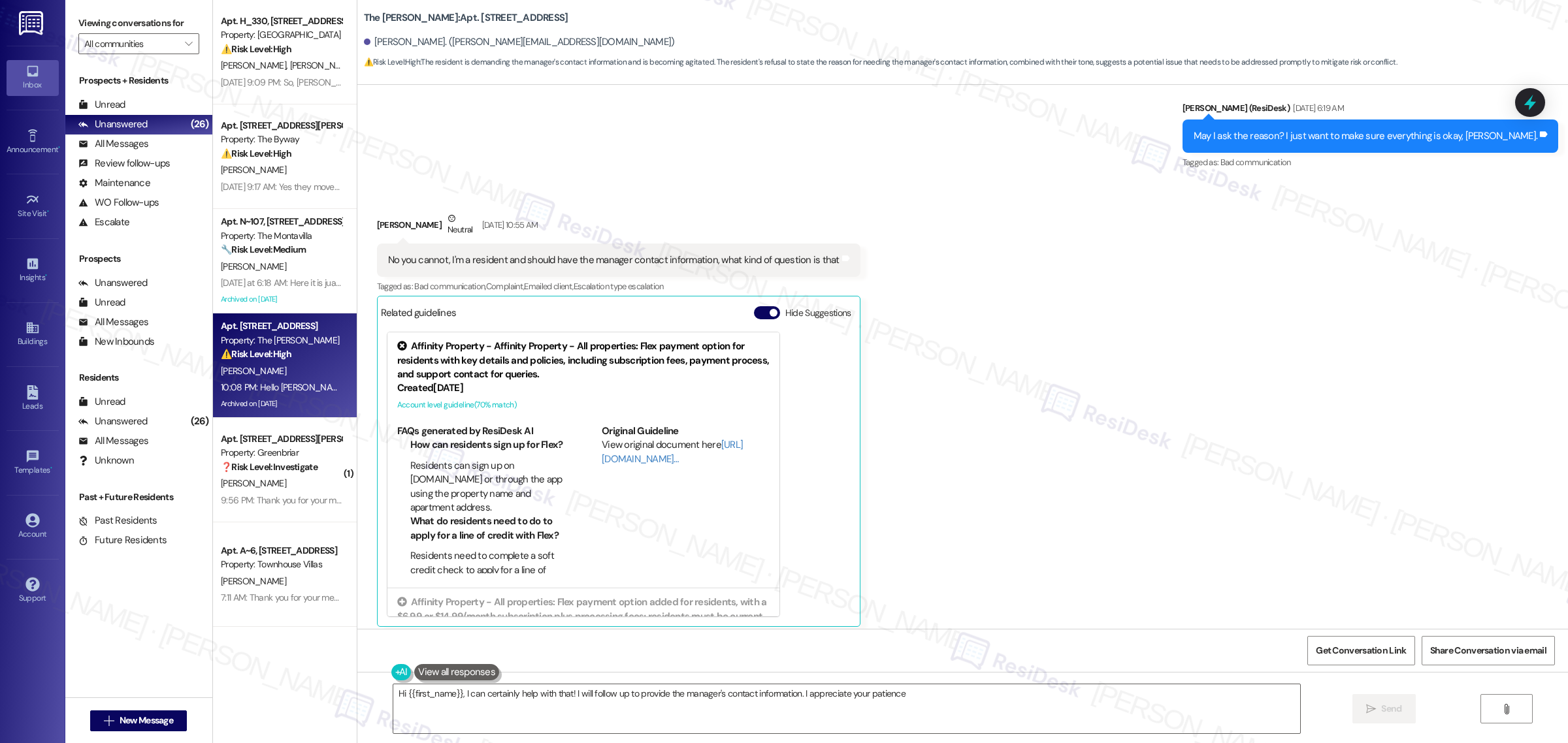
type textarea "Hi {{first_name}}, I can certainly help with that! I will follow up to provide …"
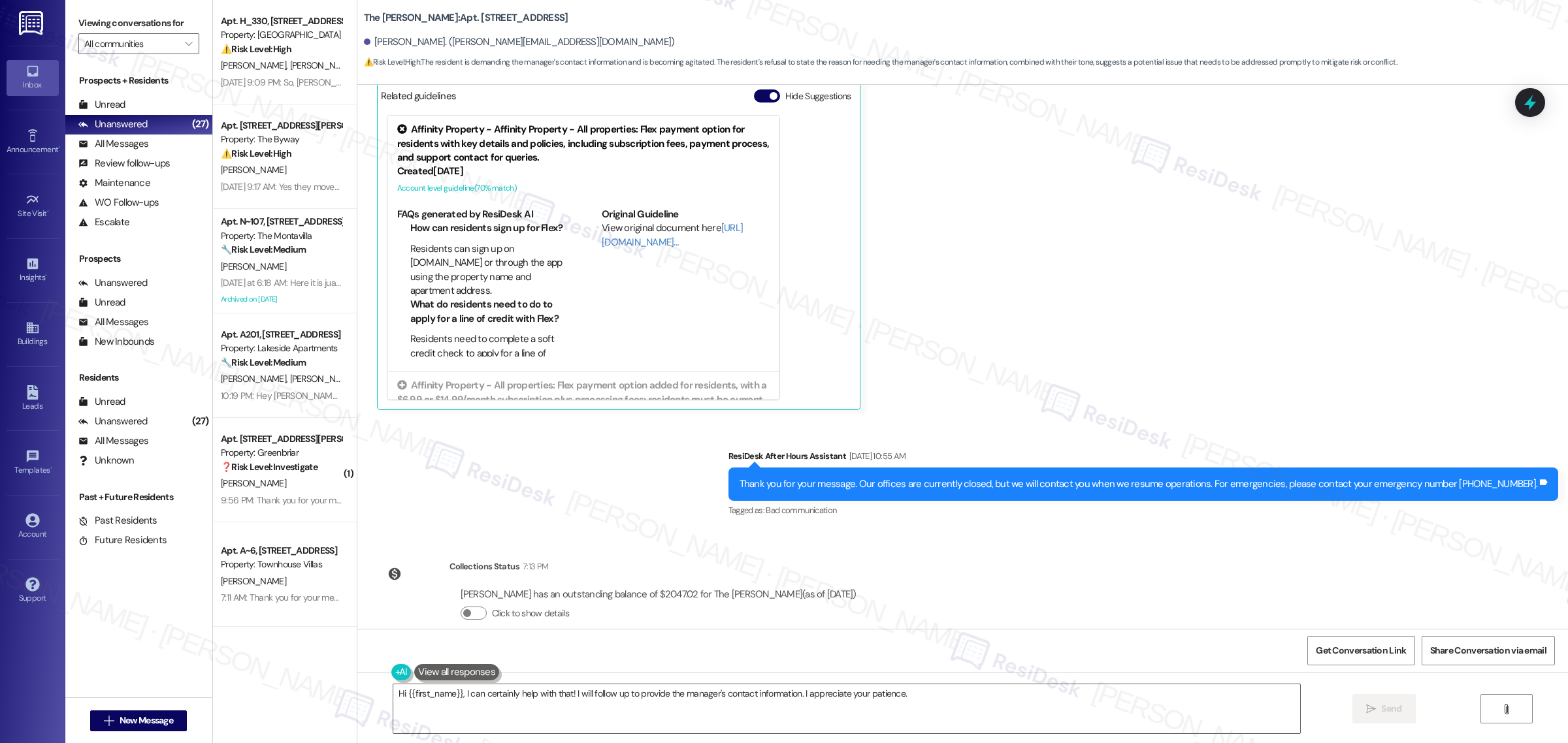
scroll to position [16727, 0]
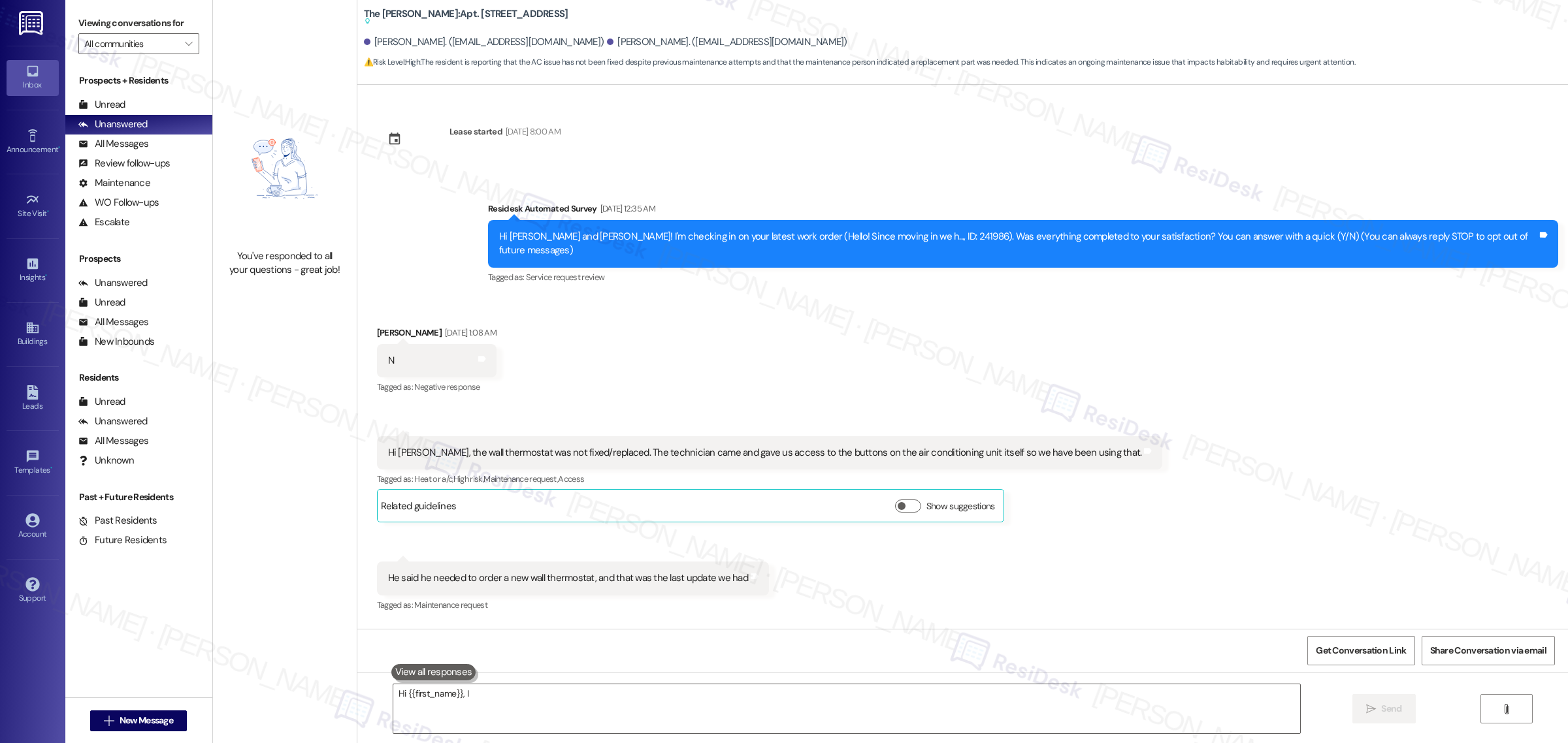
type textarea "Hi {{first_name}}, I"
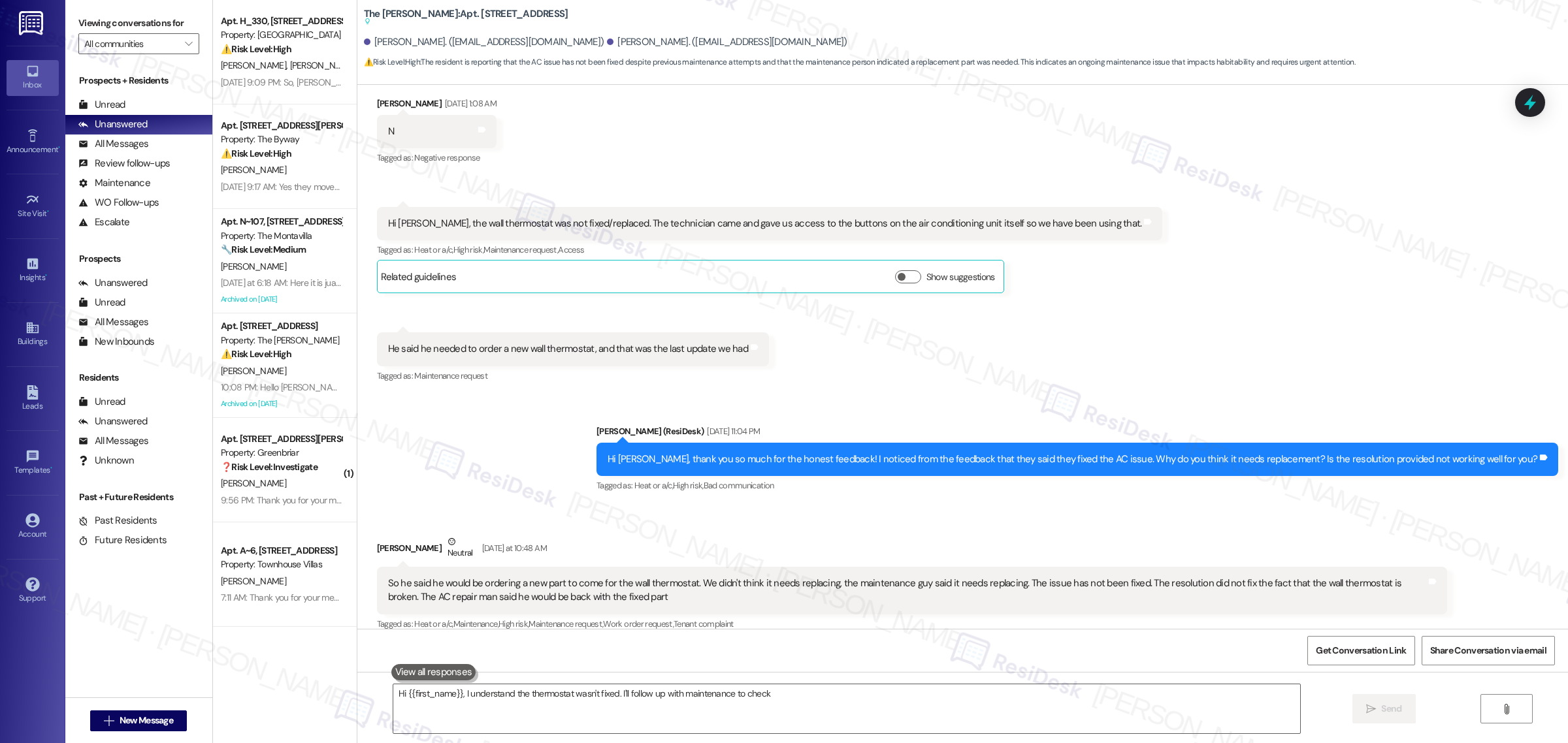
scroll to position [403, 0]
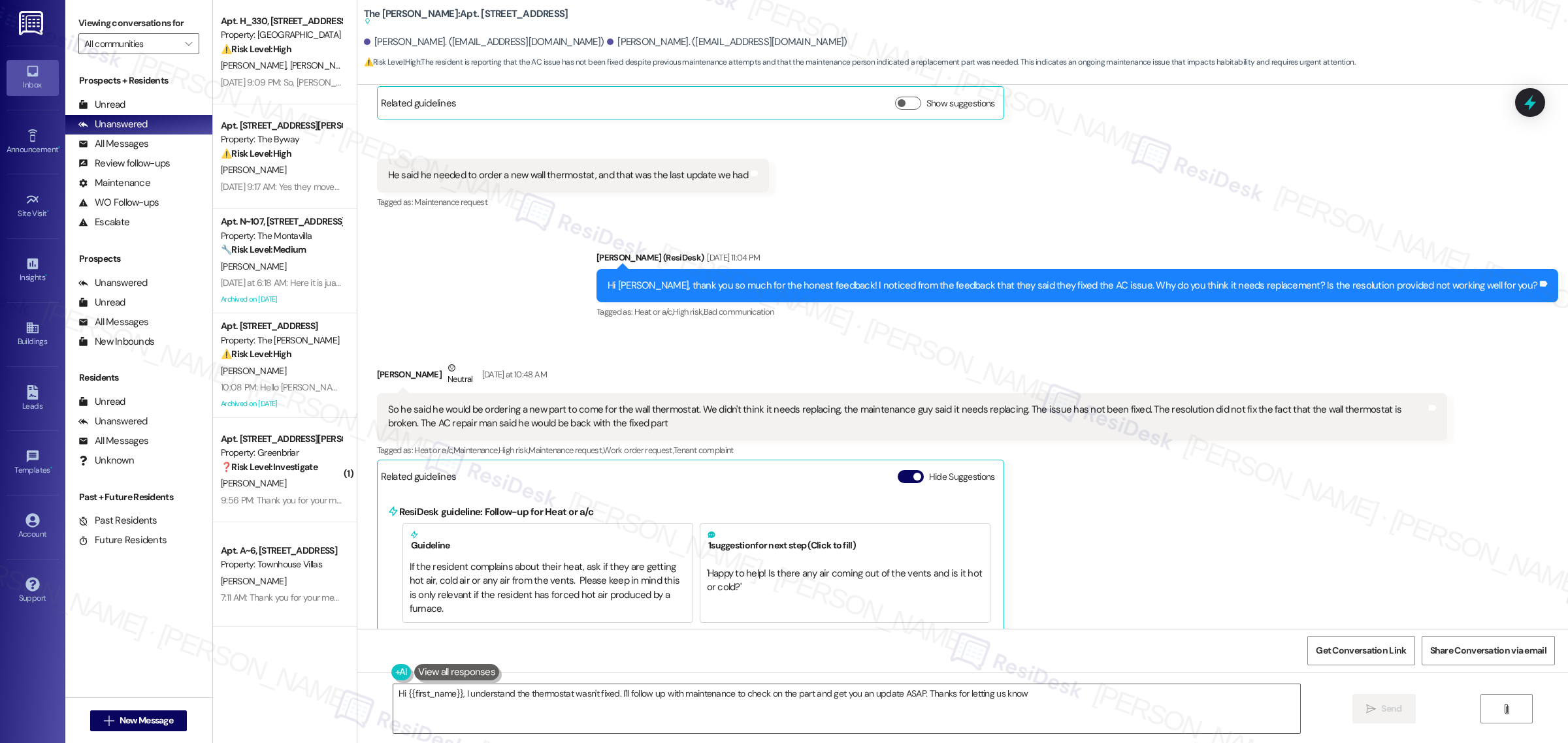
type textarea "Hi {{first_name}}, I understand the thermostat wasn't fixed. I'll follow up wit…"
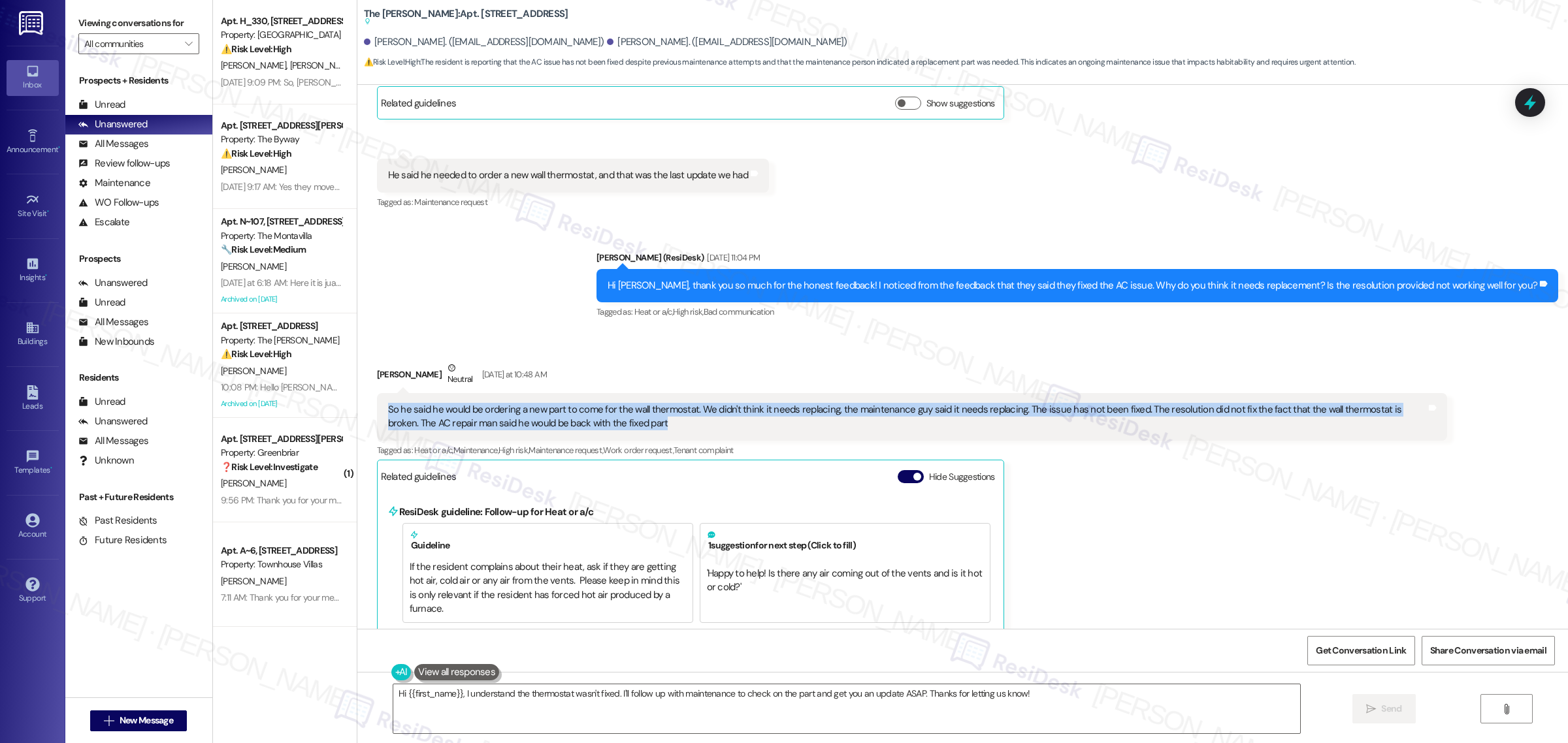
drag, startPoint x: 635, startPoint y: 409, endPoint x: 377, endPoint y: 391, distance: 258.6
click at [377, 393] on div "So he said he would be ordering a new part to come for the wall thermostat. We …" at bounding box center [912, 417] width 1070 height 48
copy div "So he said he would be ordering a new part to come for the wall thermostat. We …"
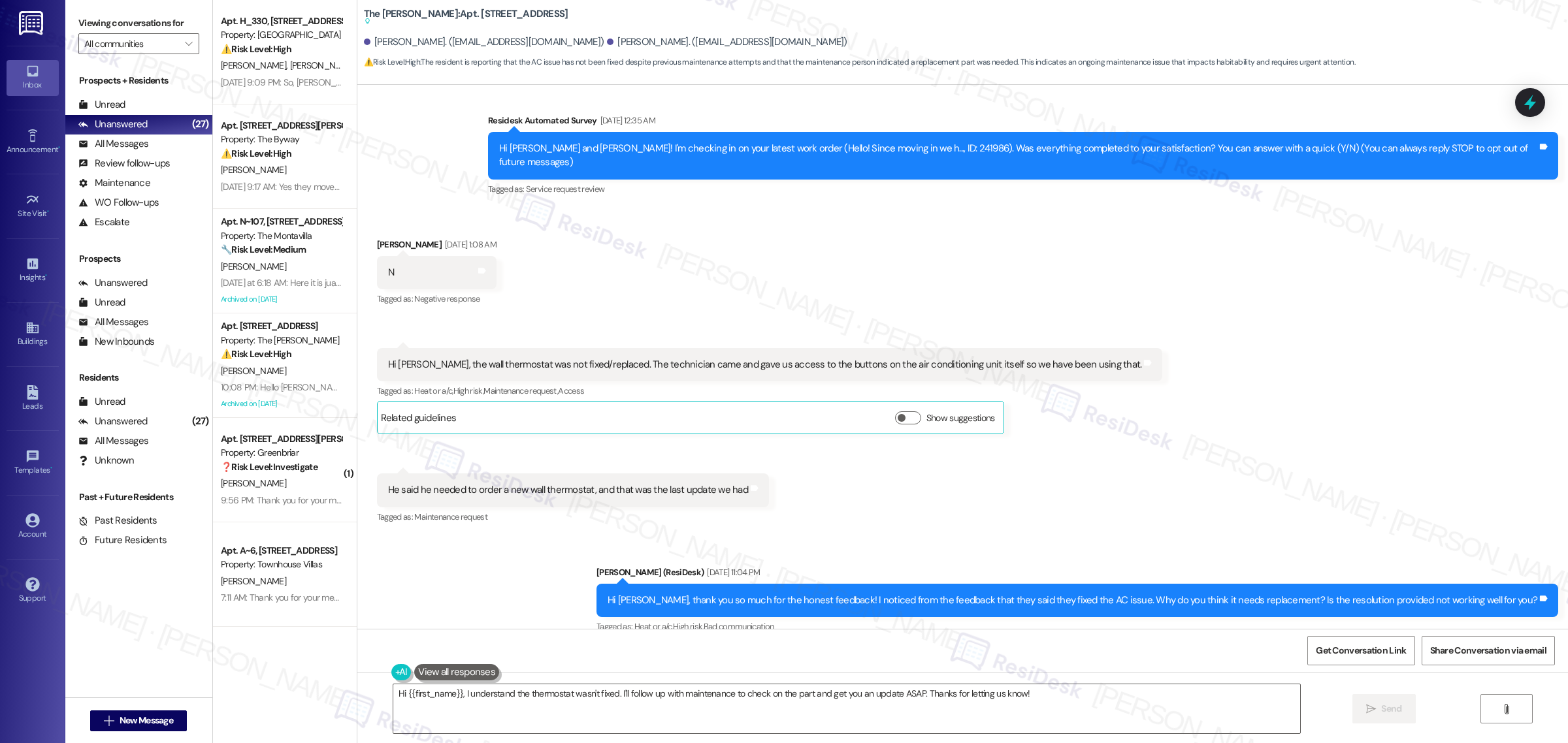
scroll to position [0, 0]
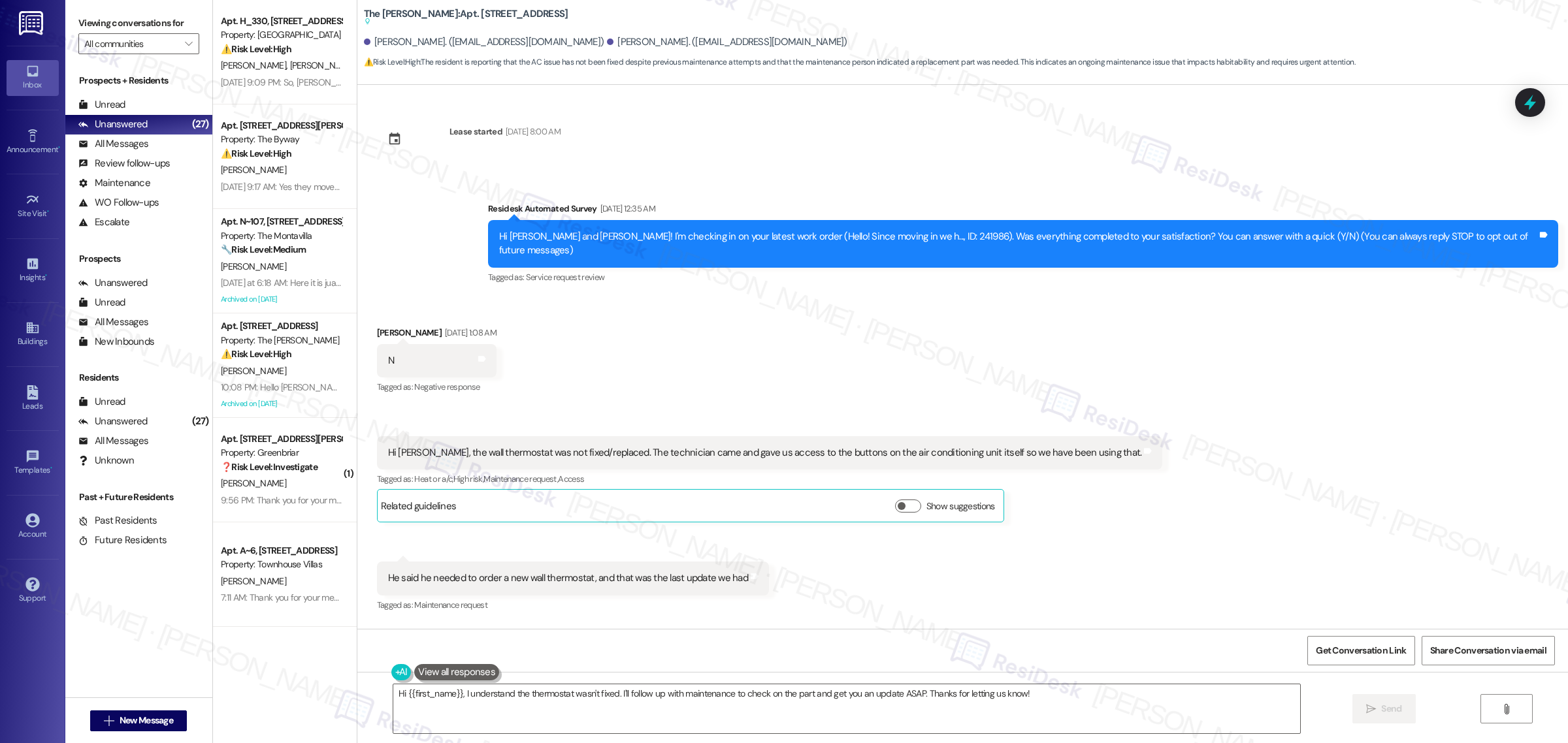
click at [932, 230] on div "Hi [PERSON_NAME] and [PERSON_NAME]! I'm checking in on your latest work order (…" at bounding box center [1018, 244] width 1038 height 28
click at [935, 230] on div "Hi [PERSON_NAME] and [PERSON_NAME]! I'm checking in on your latest work order (…" at bounding box center [1018, 244] width 1038 height 28
click at [937, 230] on div "Hi [PERSON_NAME] and [PERSON_NAME]! I'm checking in on your latest work order (…" at bounding box center [1018, 244] width 1038 height 28
copy div "241986"
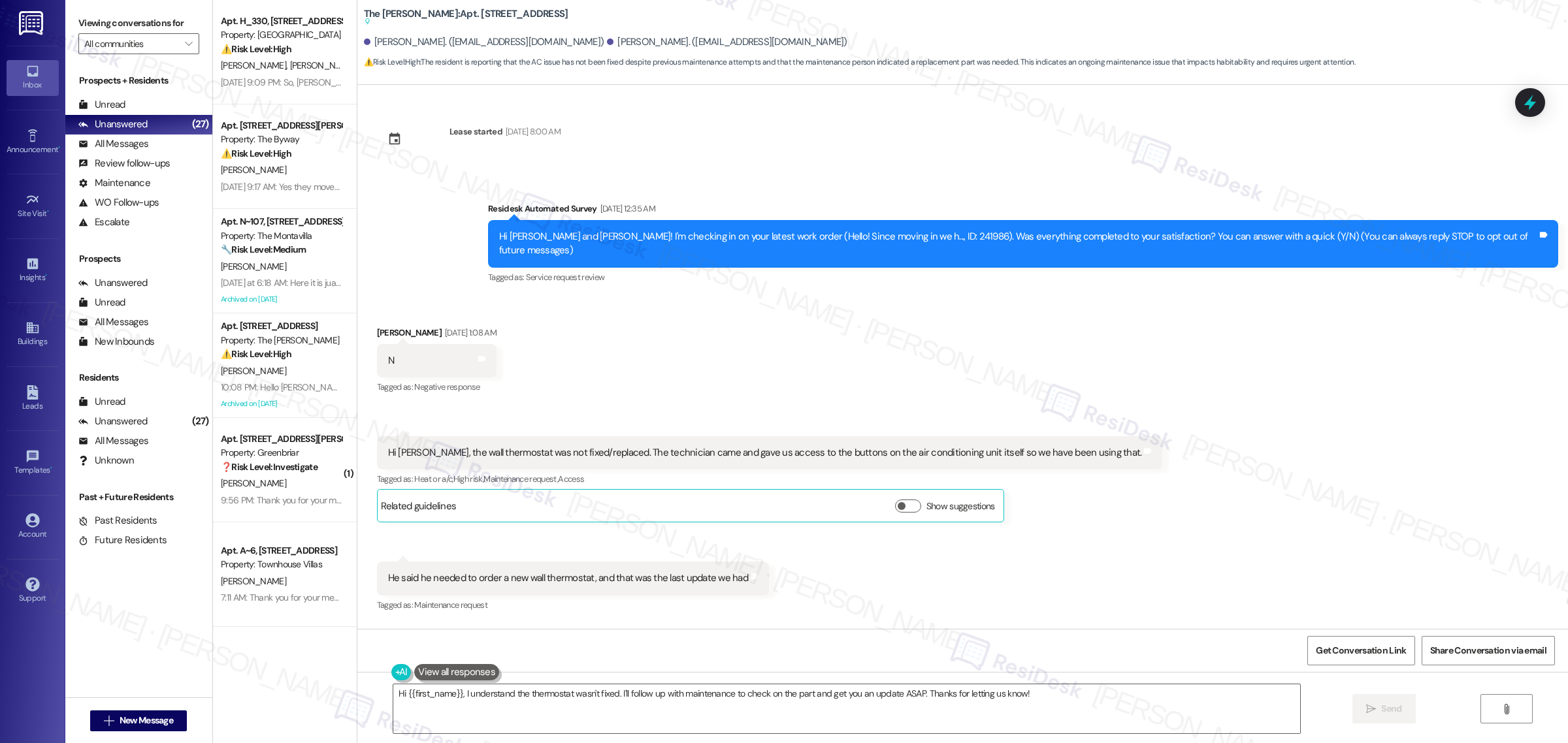
click at [1021, 376] on div "Received via SMS [PERSON_NAME] [DATE] 1:08 AM N Tags and notes Tagged as: Negat…" at bounding box center [962, 461] width 1211 height 328
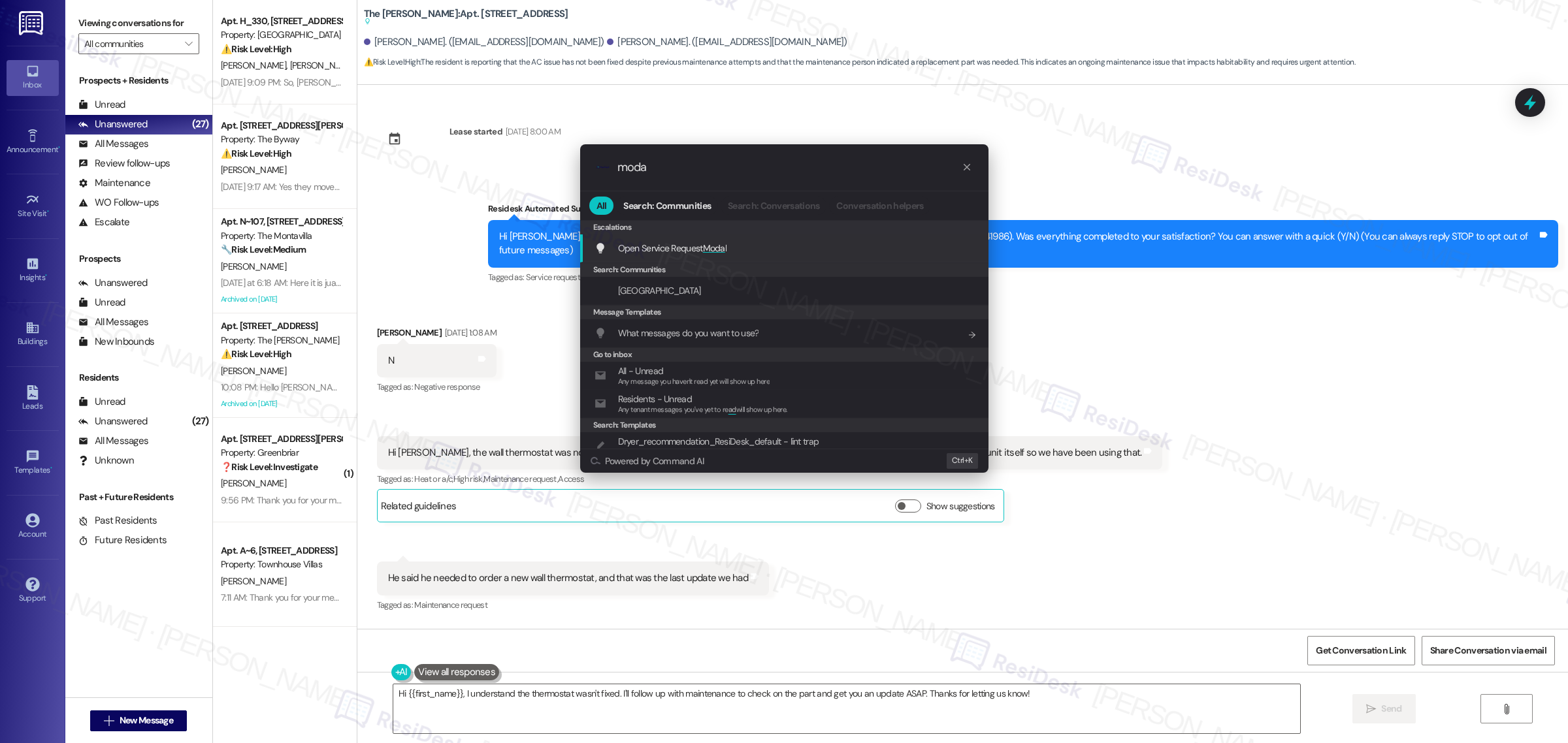
type input "modal"
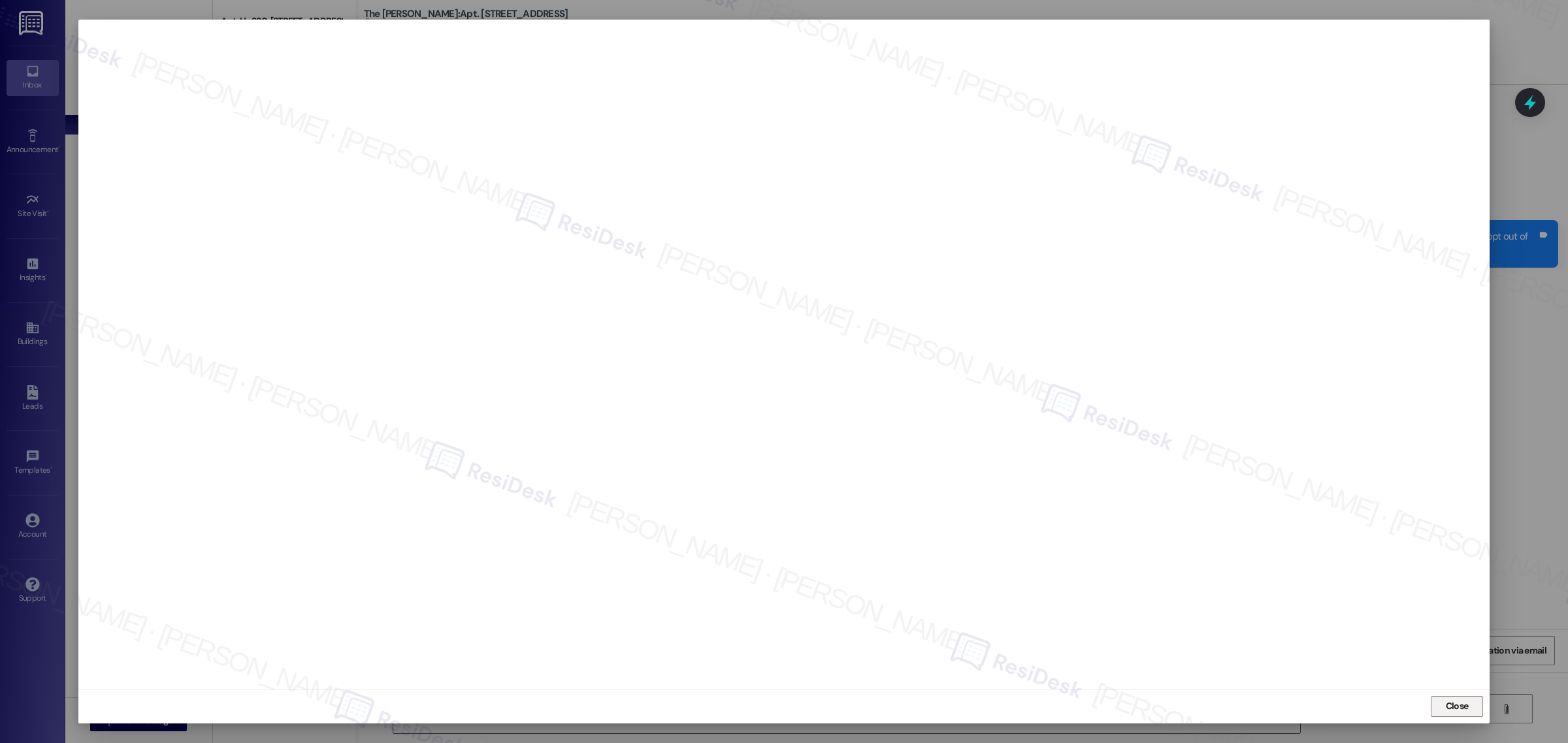
click at [1460, 710] on span "Close" at bounding box center [1457, 706] width 23 height 13
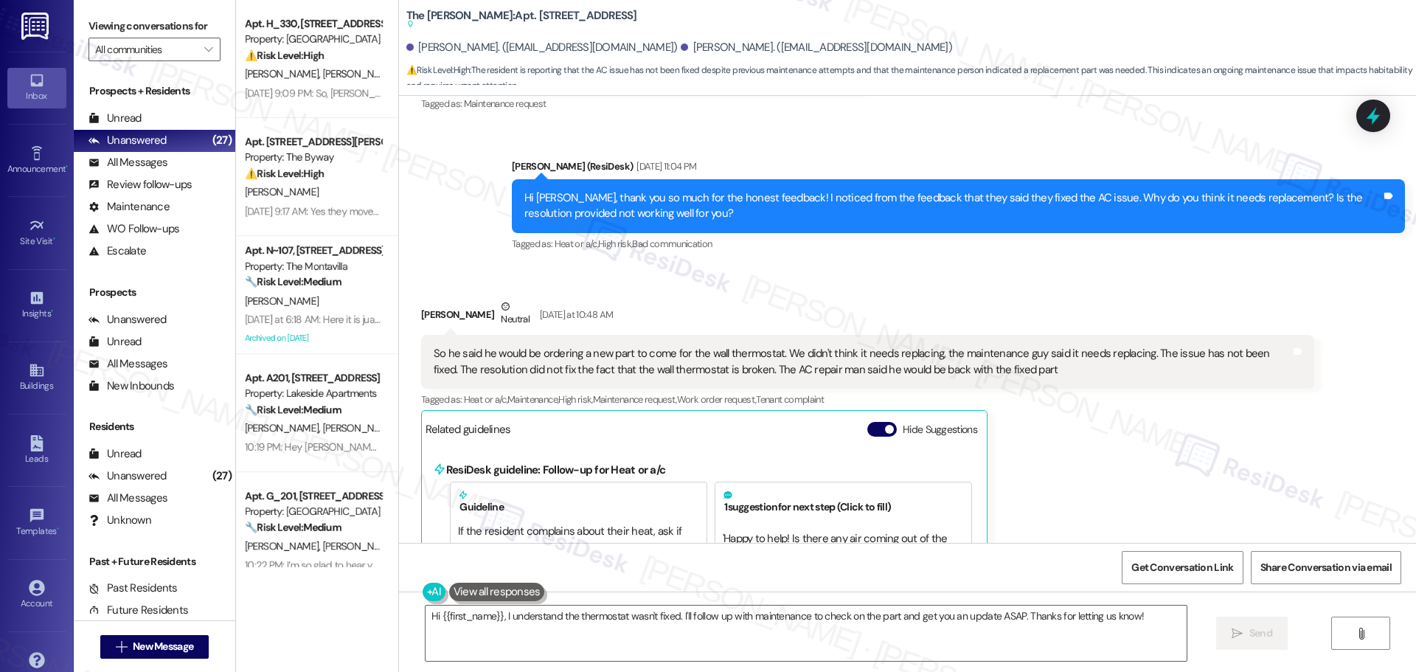
scroll to position [580, 0]
